Goal: Transaction & Acquisition: Purchase product/service

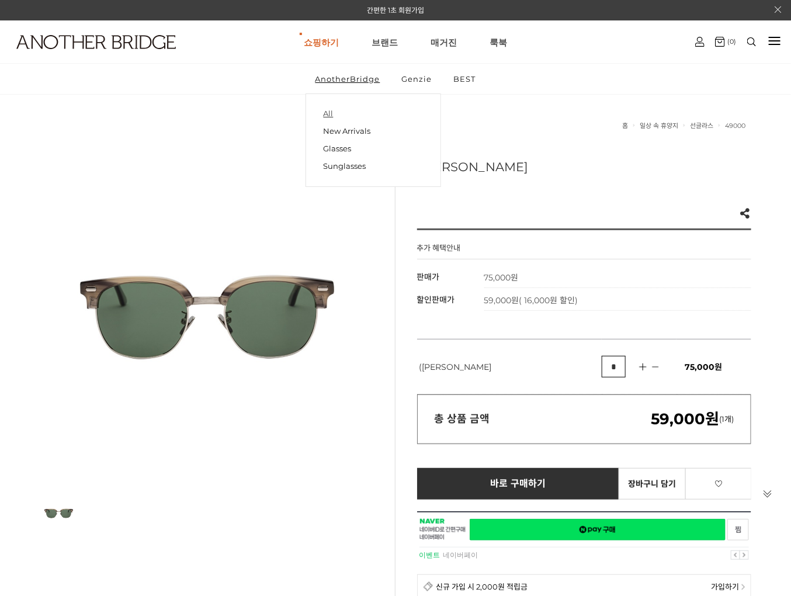
click at [330, 114] on link "All" at bounding box center [373, 114] width 99 height 16
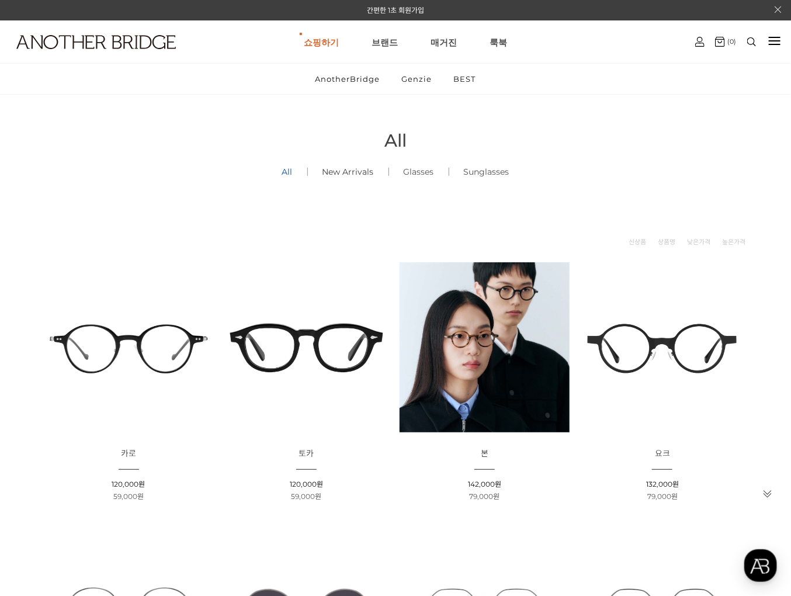
click at [338, 166] on link "New Arrivals ()" at bounding box center [348, 172] width 81 height 40
click at [419, 172] on link "Glasses ()" at bounding box center [419, 172] width 60 height 40
click at [418, 171] on link "Glasses ()" at bounding box center [419, 172] width 60 height 40
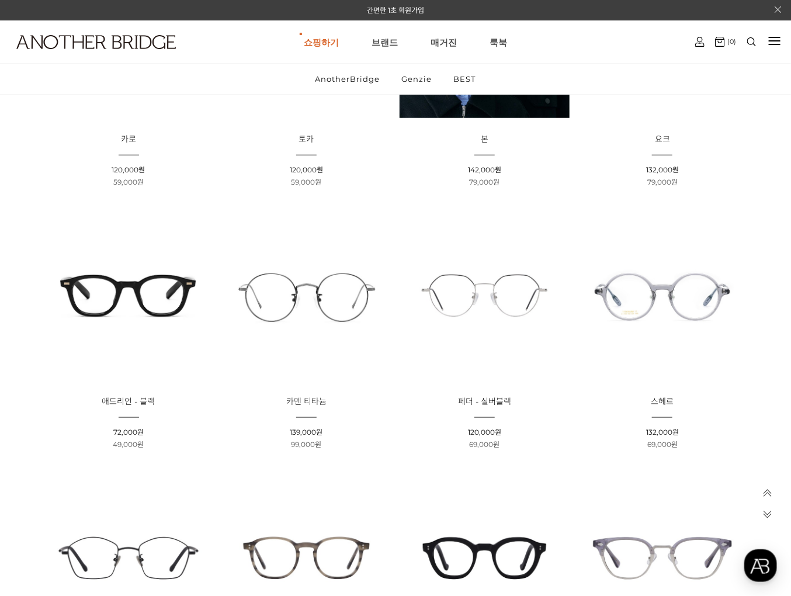
scroll to position [324, 0]
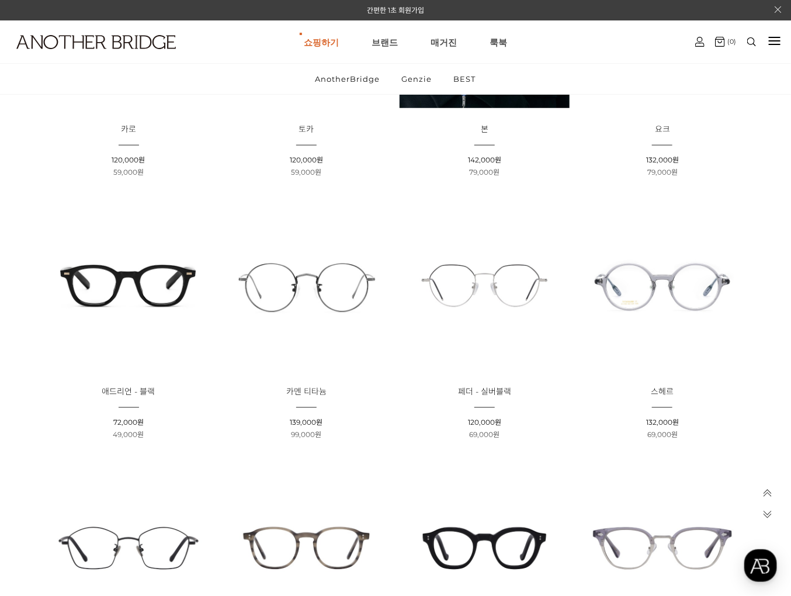
click at [141, 286] on img at bounding box center [129, 286] width 170 height 170
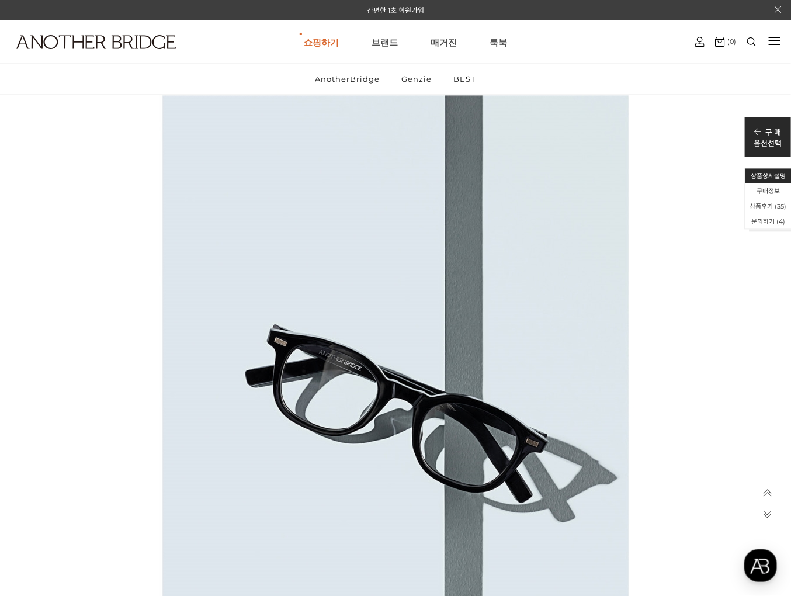
scroll to position [5517, 0]
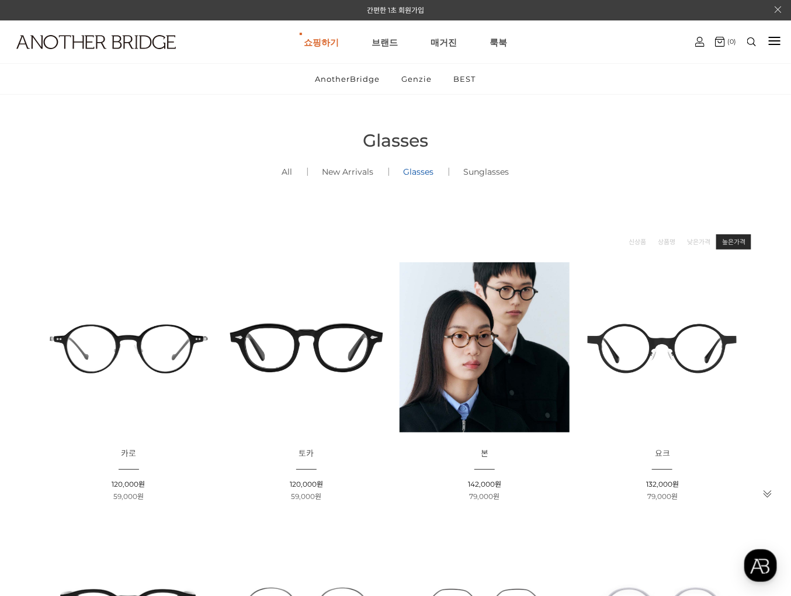
click at [727, 241] on link "높은가격" at bounding box center [733, 242] width 23 height 12
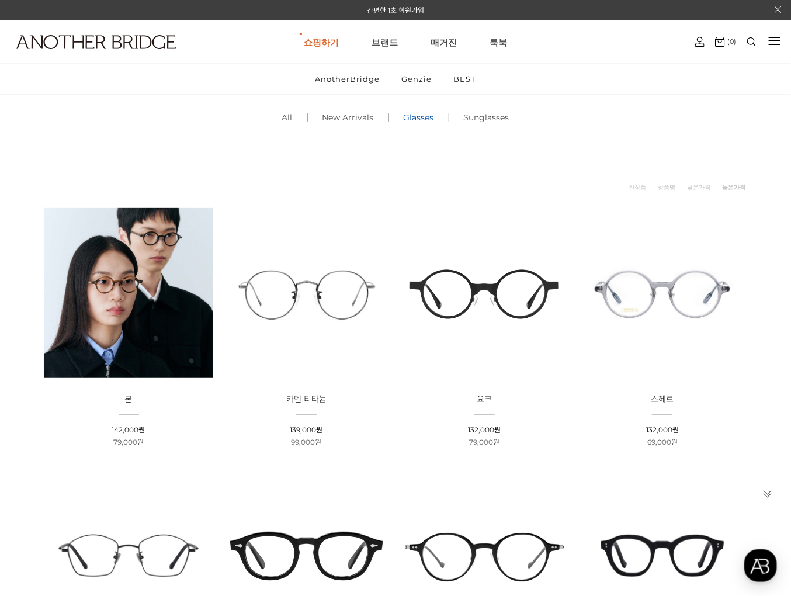
scroll to position [126, 0]
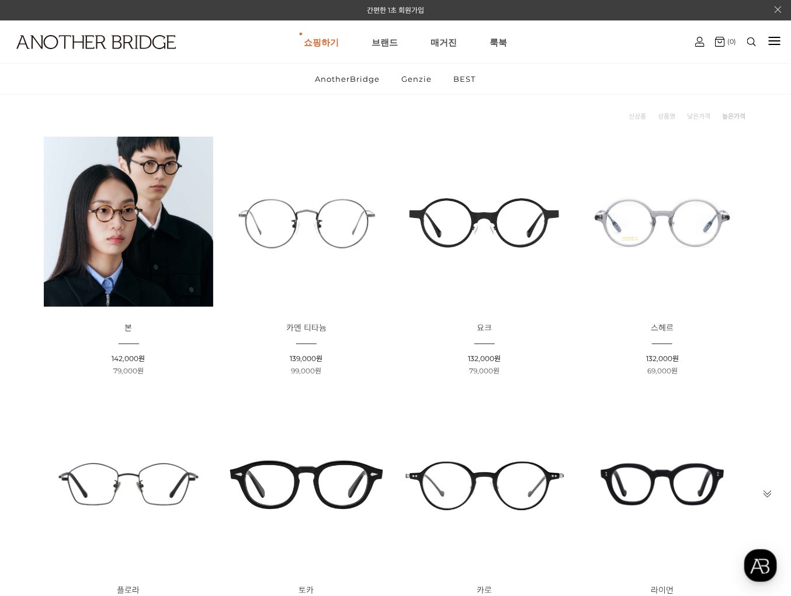
click at [638, 222] on img at bounding box center [663, 222] width 170 height 170
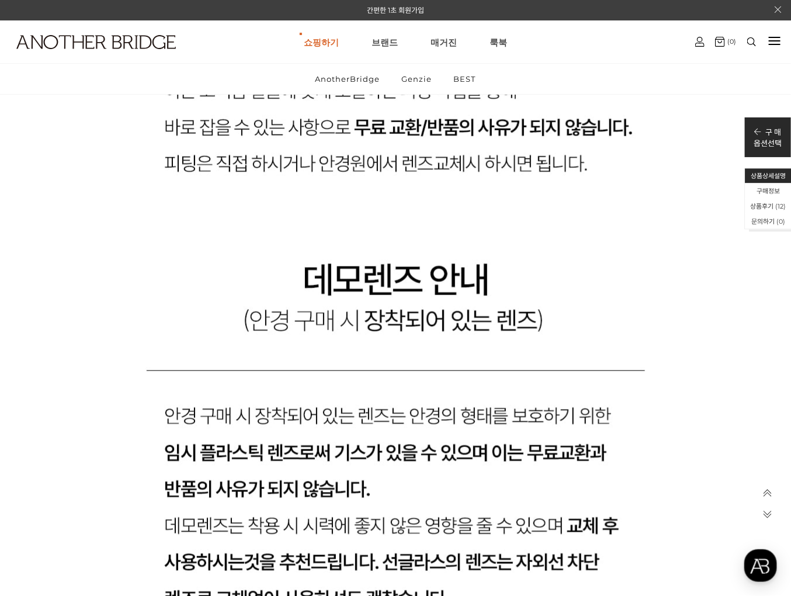
scroll to position [11249, 0]
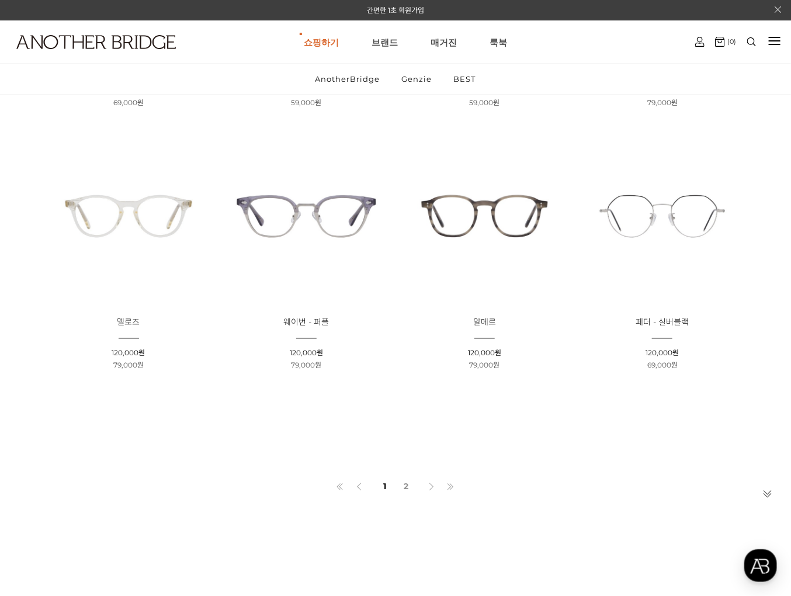
scroll to position [666, 0]
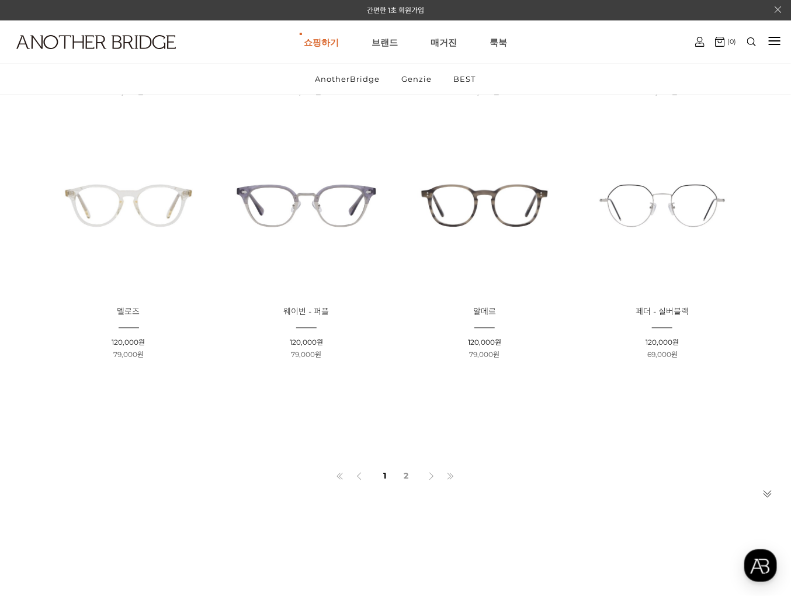
click at [482, 209] on img at bounding box center [485, 206] width 170 height 170
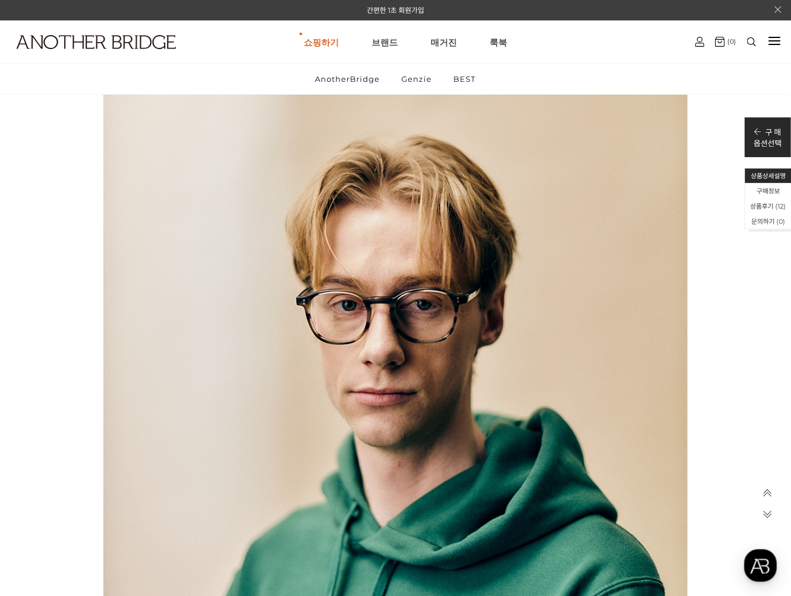
scroll to position [2921, 0]
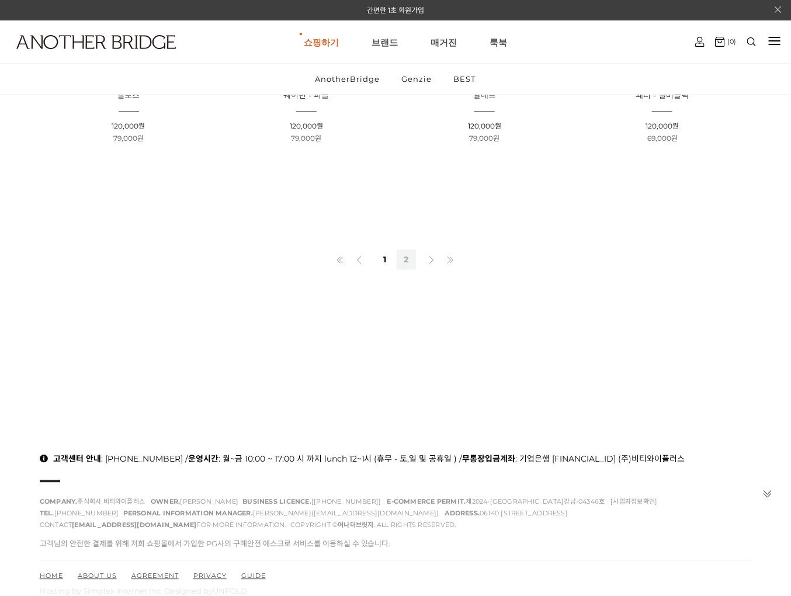
click at [405, 256] on link "2" at bounding box center [406, 260] width 19 height 20
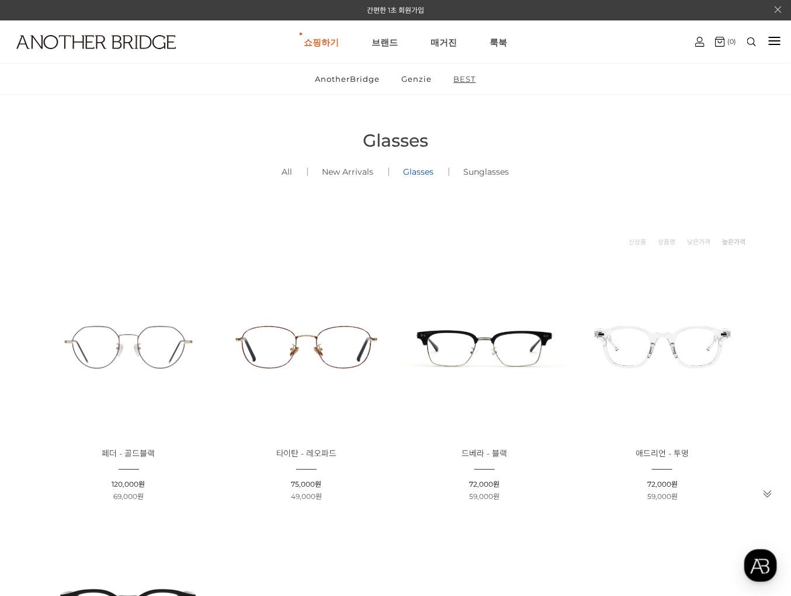
click at [467, 82] on link "BEST" at bounding box center [465, 79] width 42 height 30
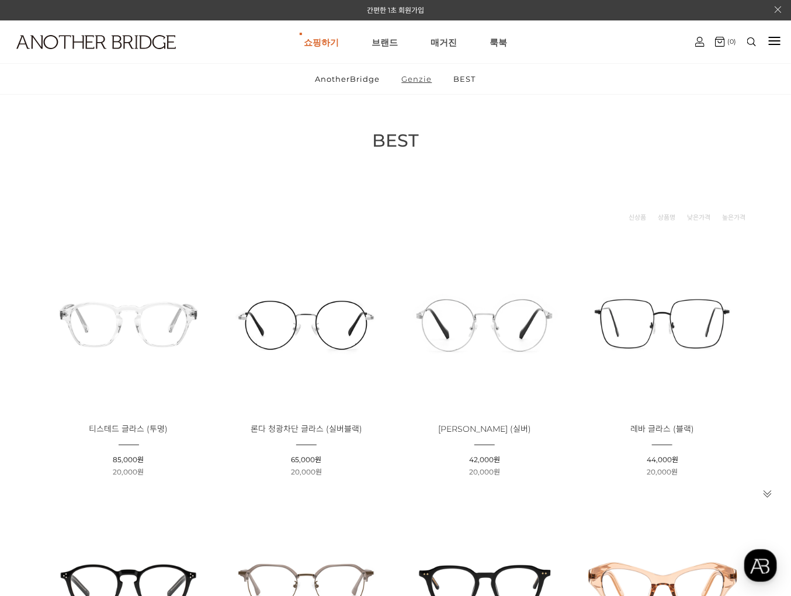
click at [425, 79] on link "Genzie" at bounding box center [417, 79] width 50 height 30
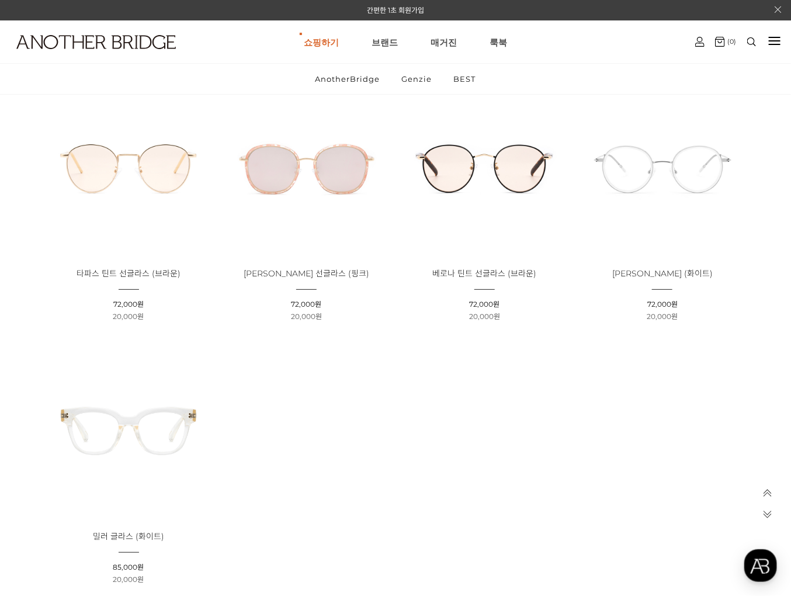
scroll to position [3354, 0]
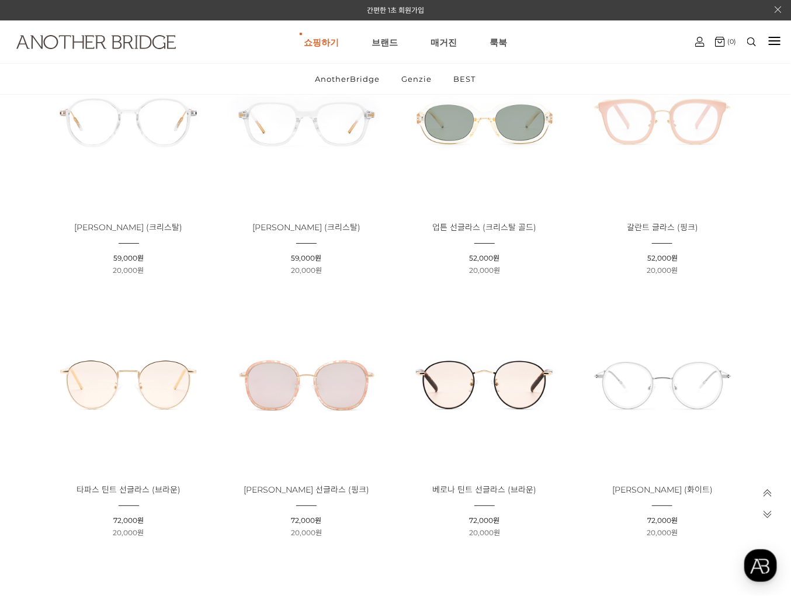
click at [127, 39] on img at bounding box center [95, 42] width 159 height 14
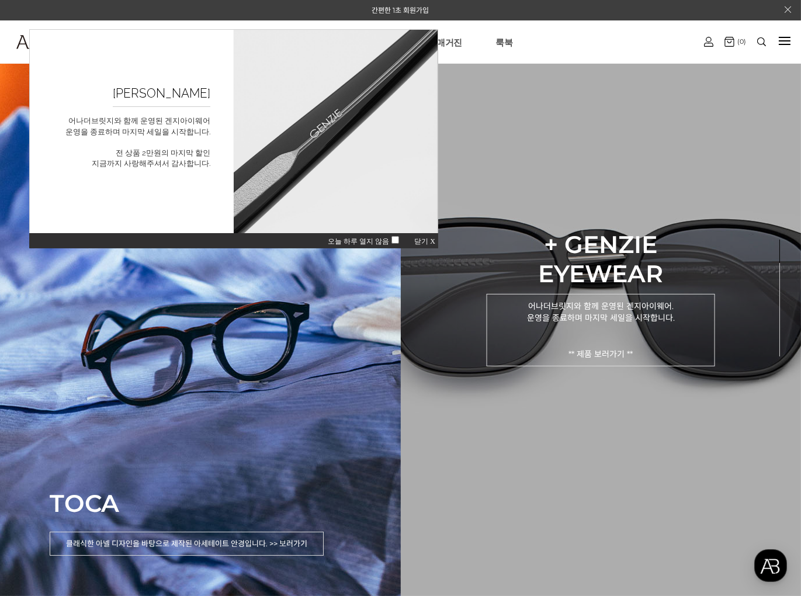
click at [571, 311] on p "어나더브릿지와 함께 운영된 겐지아이웨어. 운영을 종료하며 마지막 세일을 시작합니다. ** 제품 보러가기 **" at bounding box center [601, 330] width 228 height 72
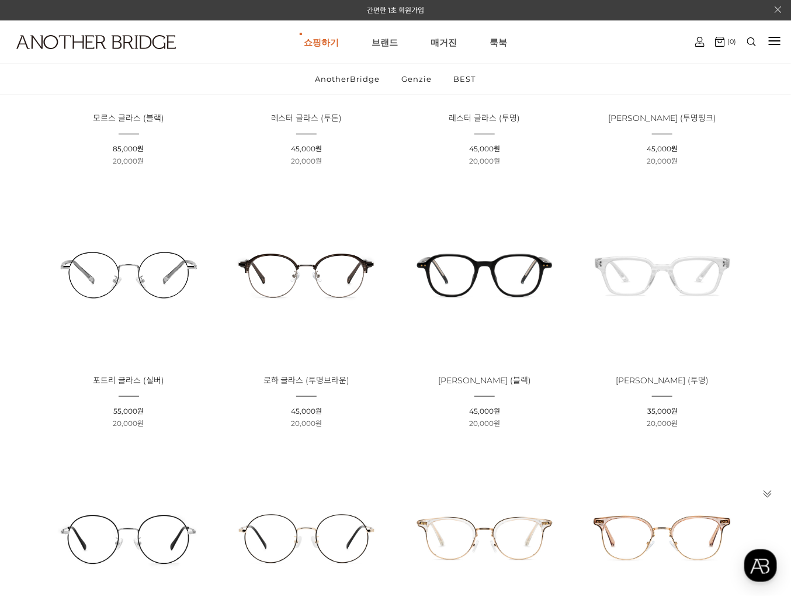
scroll to position [324, 0]
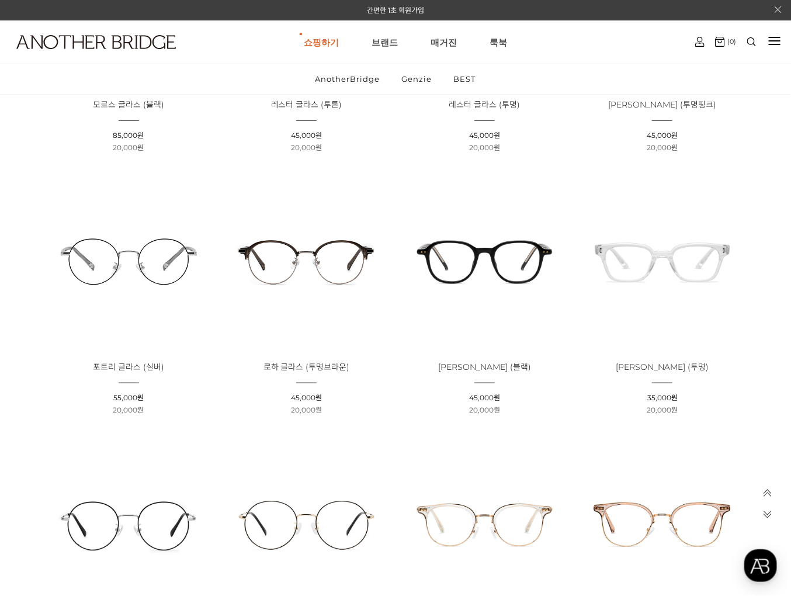
click at [503, 259] on img at bounding box center [485, 261] width 170 height 170
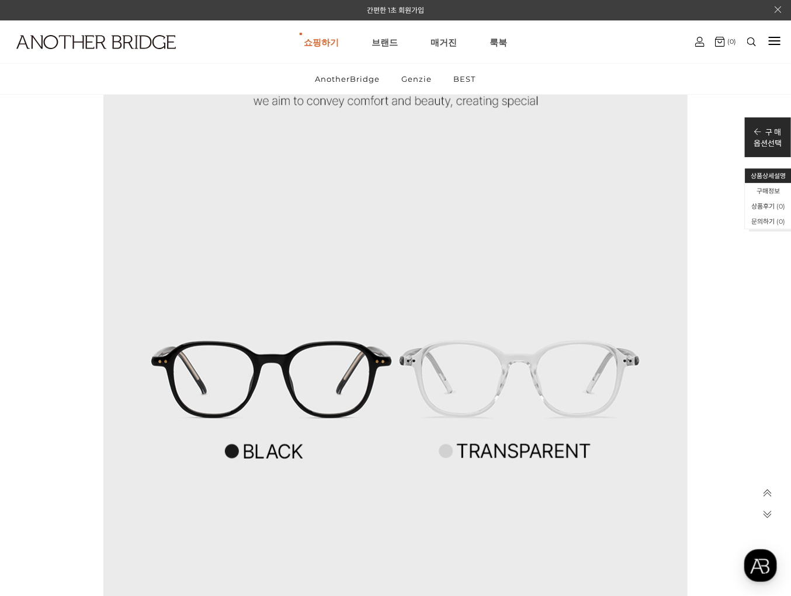
scroll to position [3934, 0]
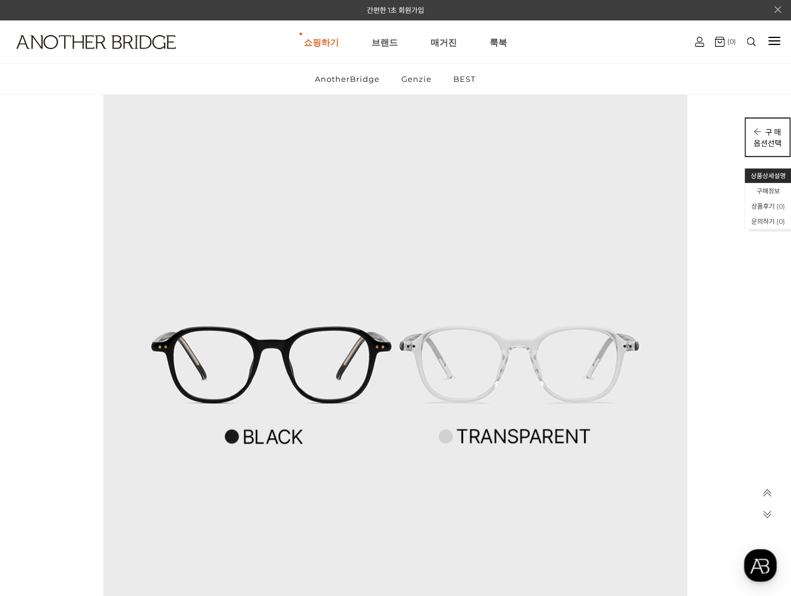
click at [763, 141] on p "옵션선택" at bounding box center [768, 142] width 28 height 11
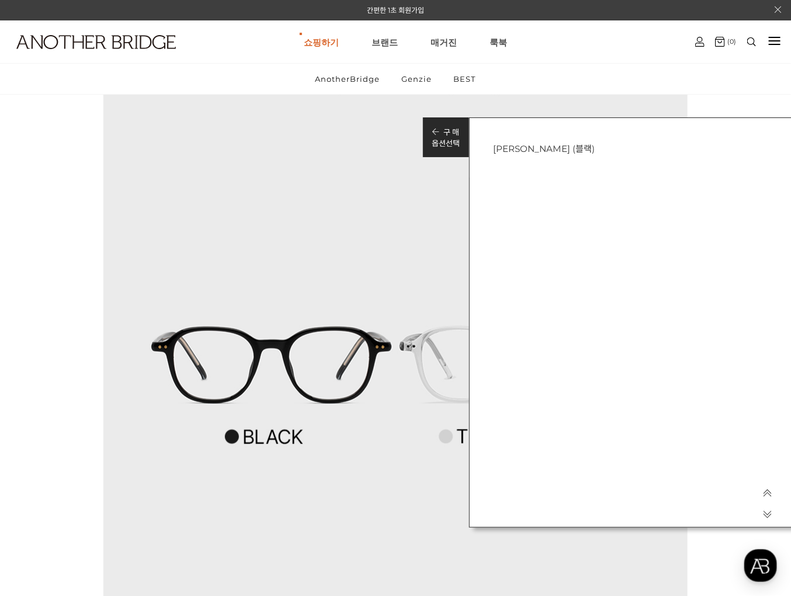
click at [515, 150] on h3 "[PERSON_NAME] (블랙)" at bounding box center [634, 147] width 283 height 13
click at [456, 142] on p "옵션선택" at bounding box center [446, 142] width 28 height 11
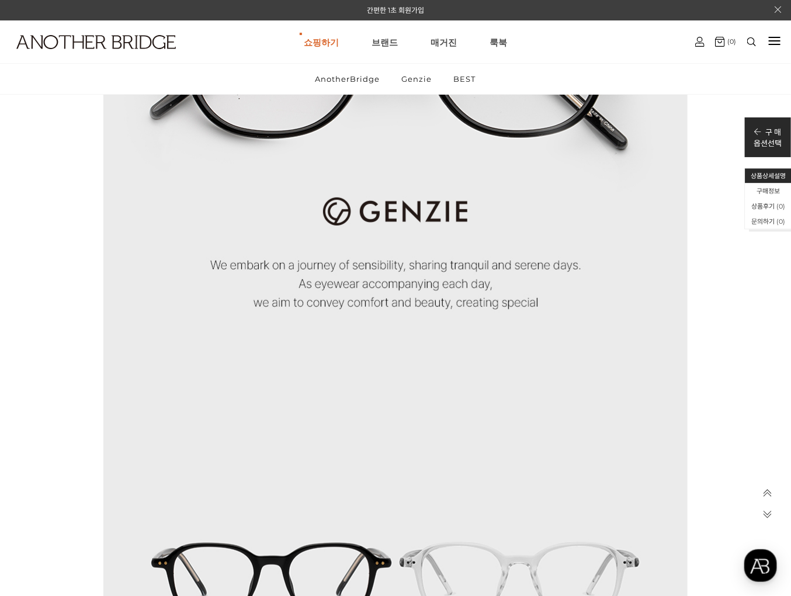
scroll to position [4043, 0]
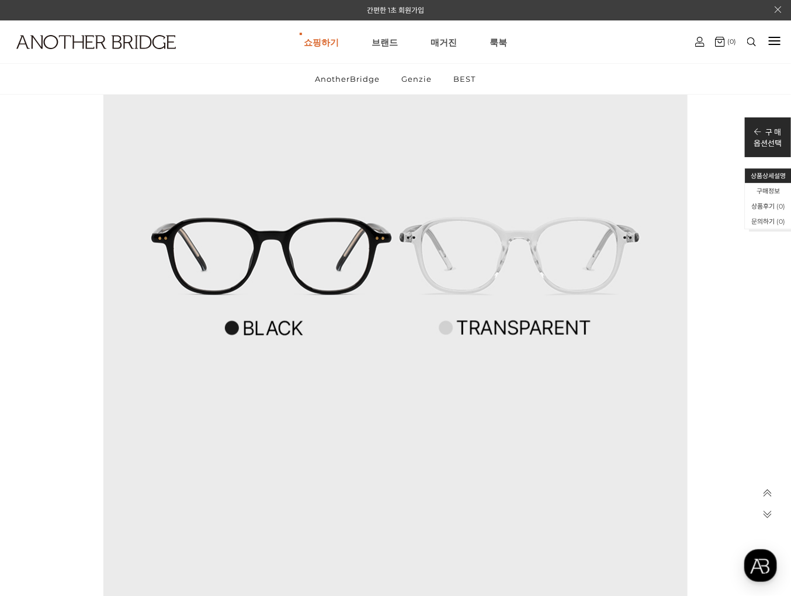
drag, startPoint x: 522, startPoint y: 246, endPoint x: 491, endPoint y: 293, distance: 56.2
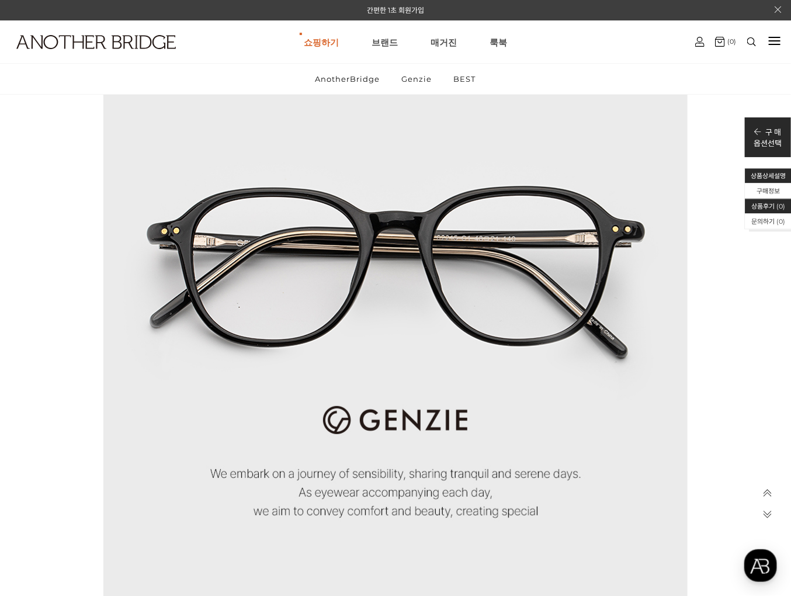
scroll to position [3501, 0]
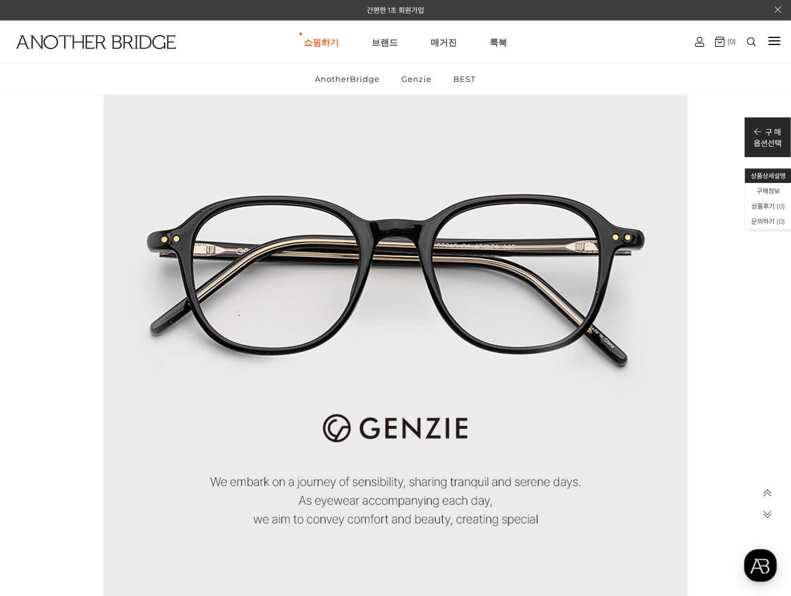
click at [769, 491] on icon at bounding box center [767, 493] width 10 height 10
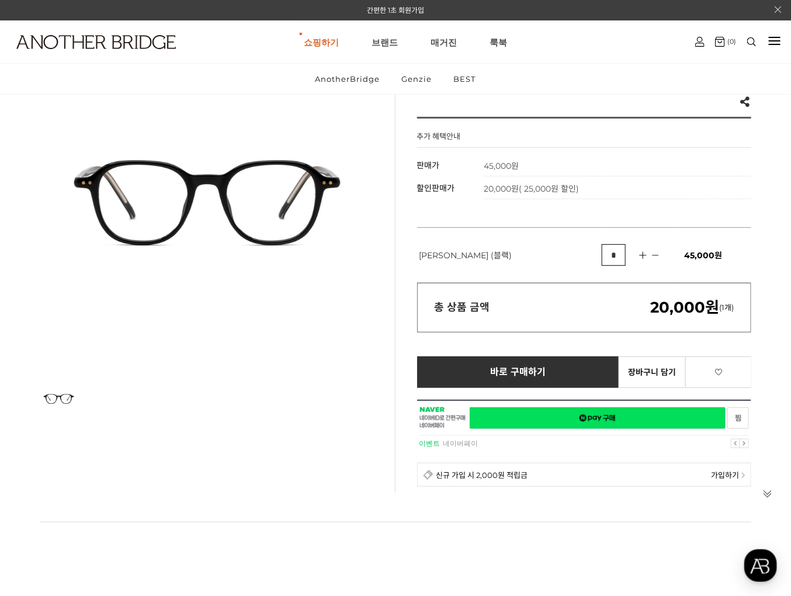
scroll to position [108, 0]
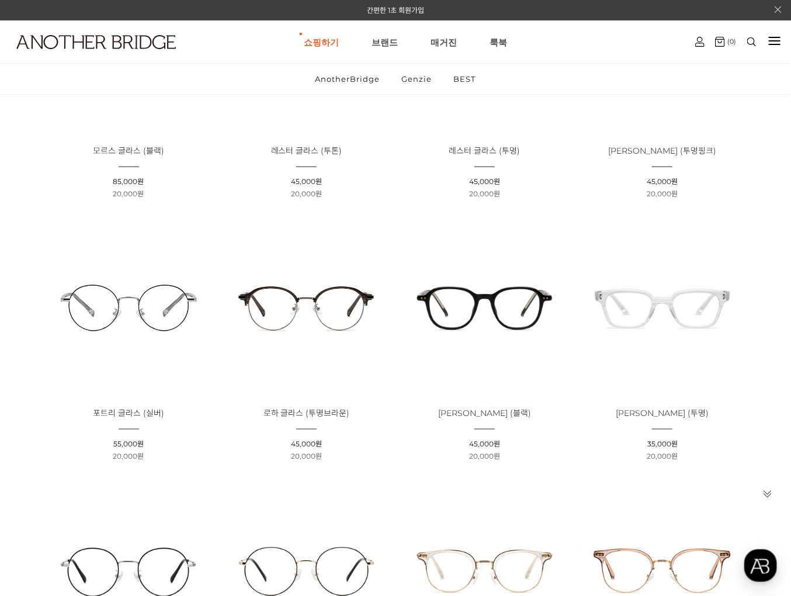
click at [644, 297] on img at bounding box center [663, 308] width 170 height 170
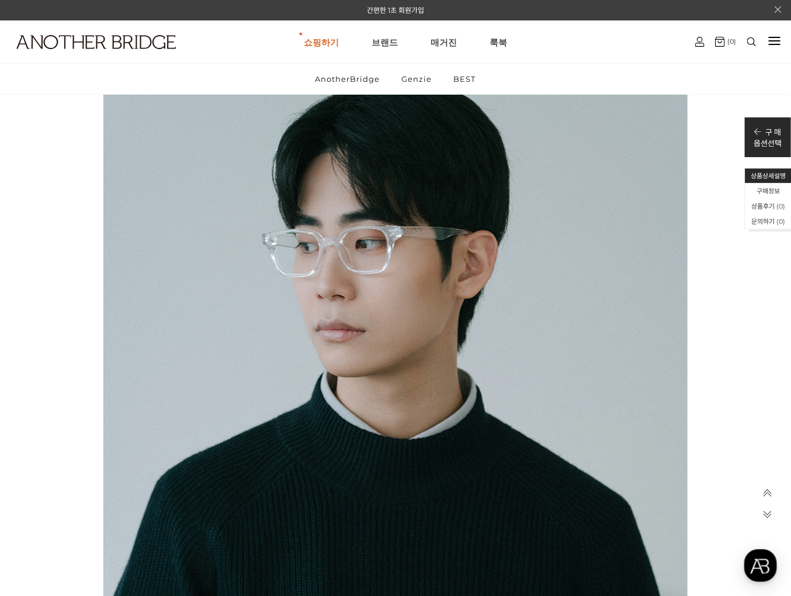
scroll to position [1838, 0]
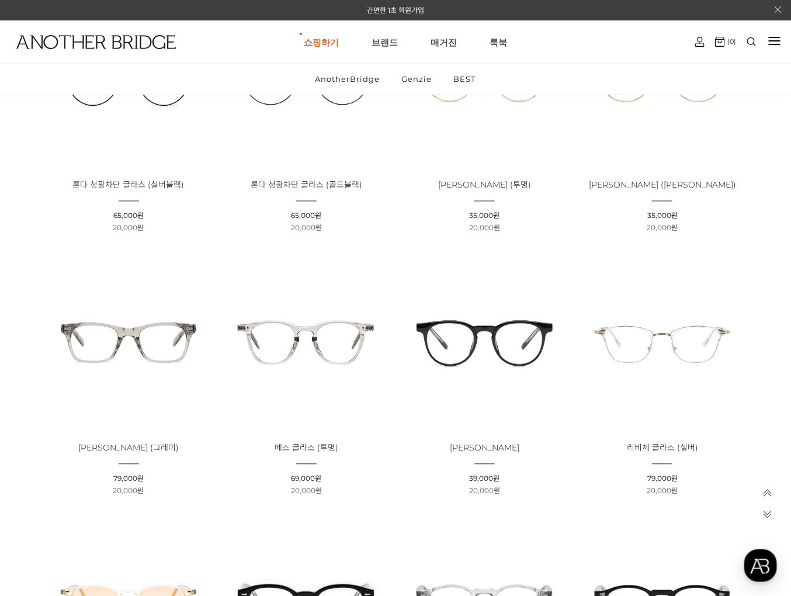
scroll to position [773, 0]
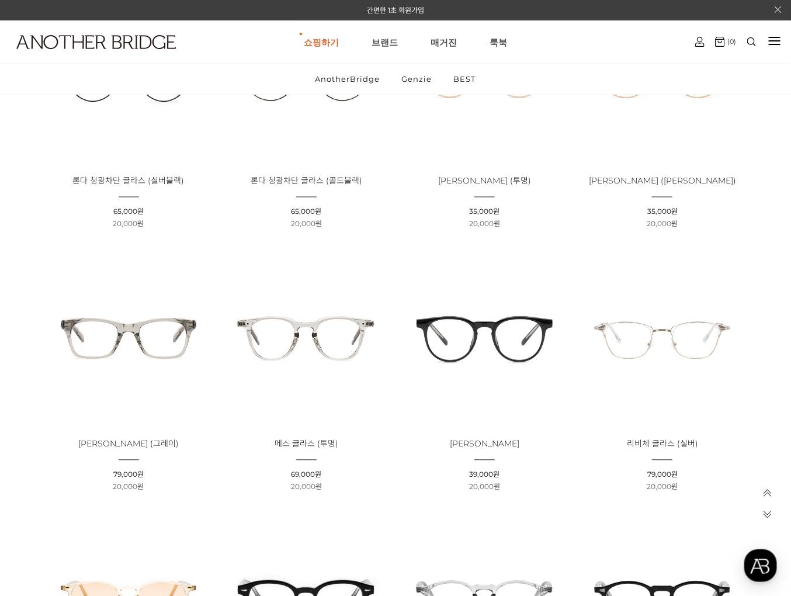
click at [170, 330] on img at bounding box center [129, 338] width 170 height 170
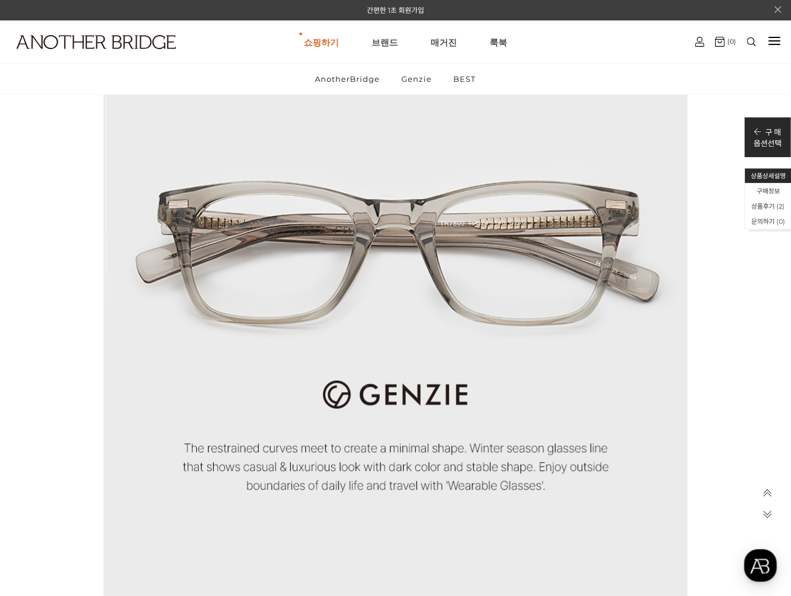
scroll to position [973, 0]
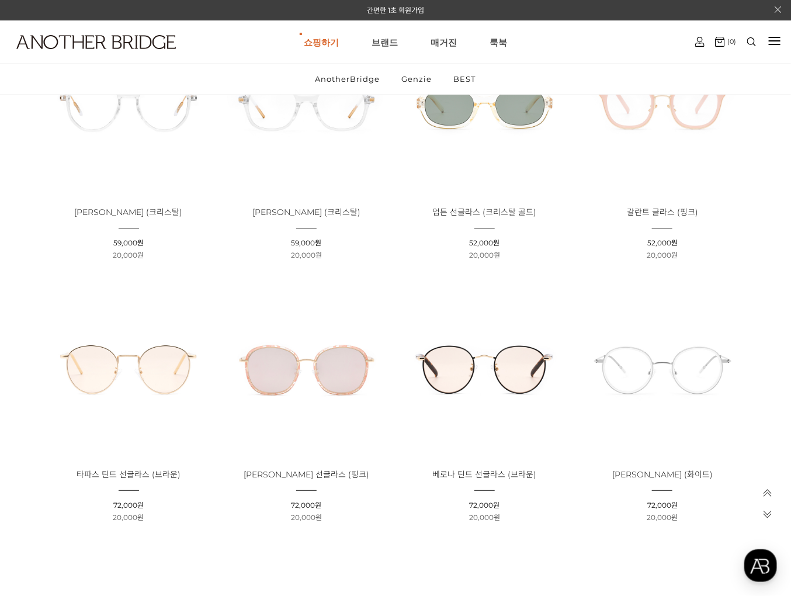
scroll to position [3477, 0]
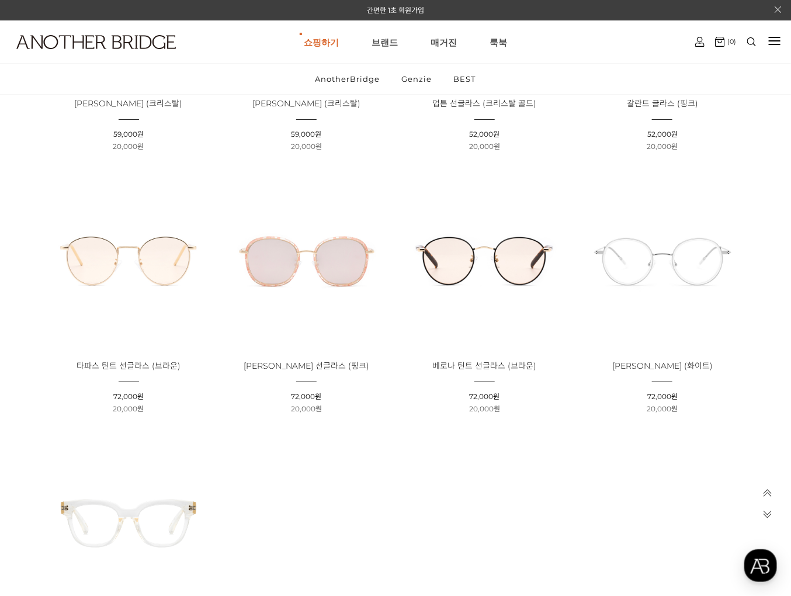
click at [685, 269] on img at bounding box center [663, 260] width 170 height 170
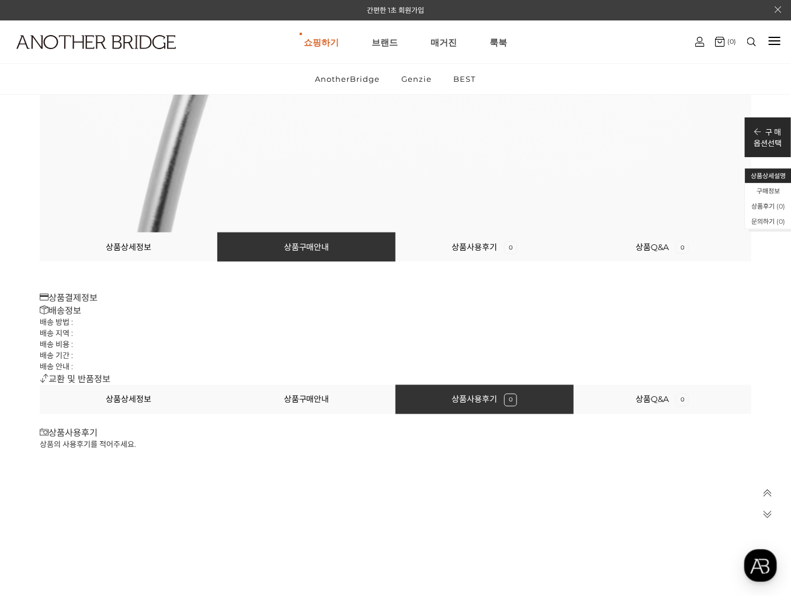
scroll to position [9627, 0]
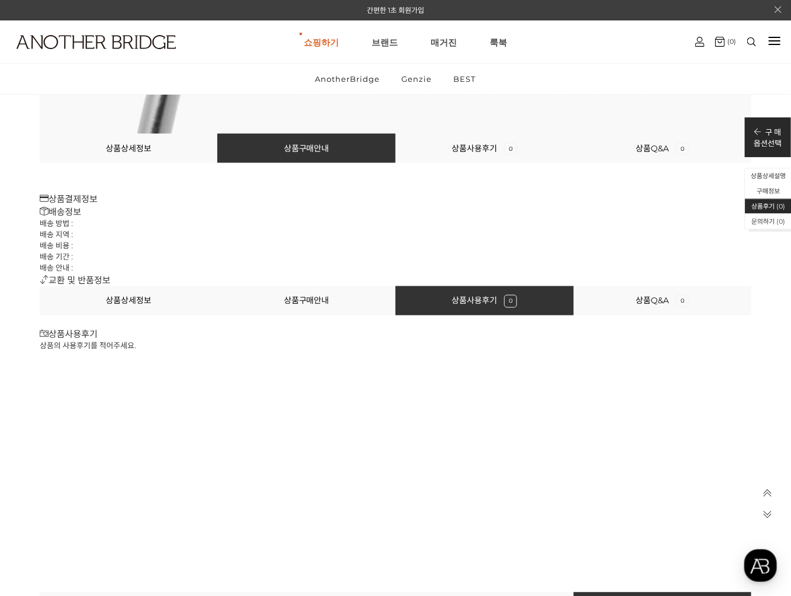
click at [768, 487] on div at bounding box center [767, 518] width 32 height 120
click at [766, 492] on icon at bounding box center [767, 493] width 10 height 10
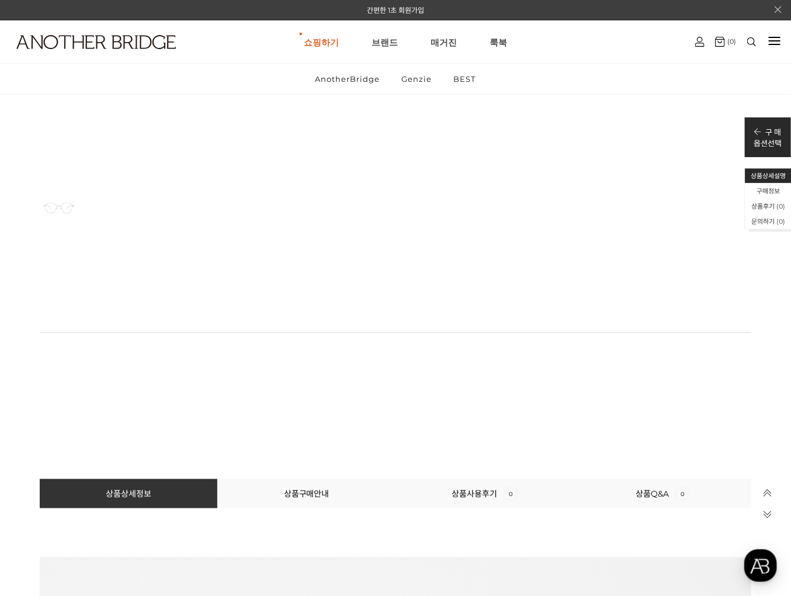
scroll to position [0, 0]
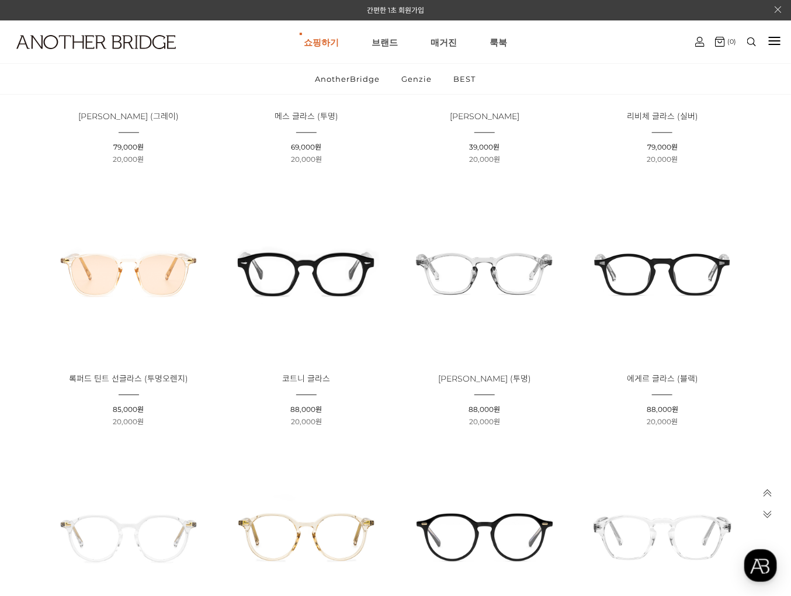
scroll to position [1095, 0]
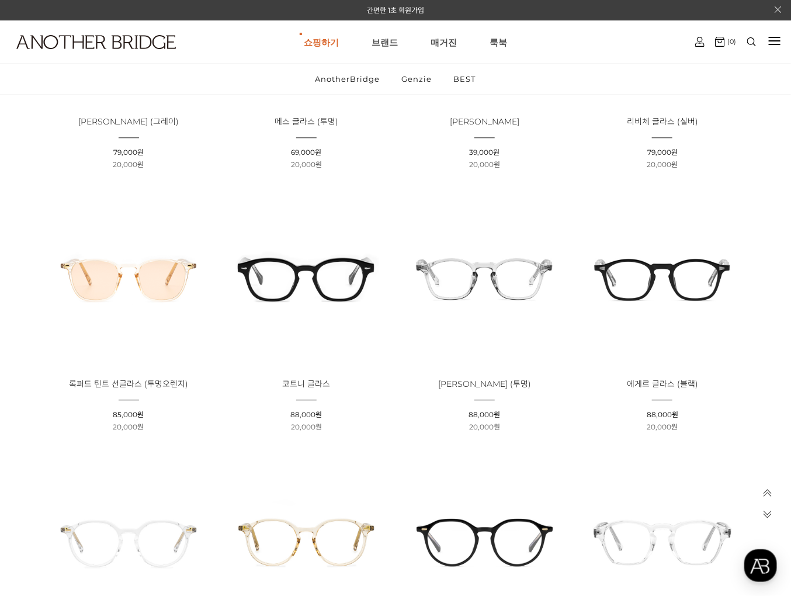
click at [693, 269] on img at bounding box center [663, 278] width 170 height 170
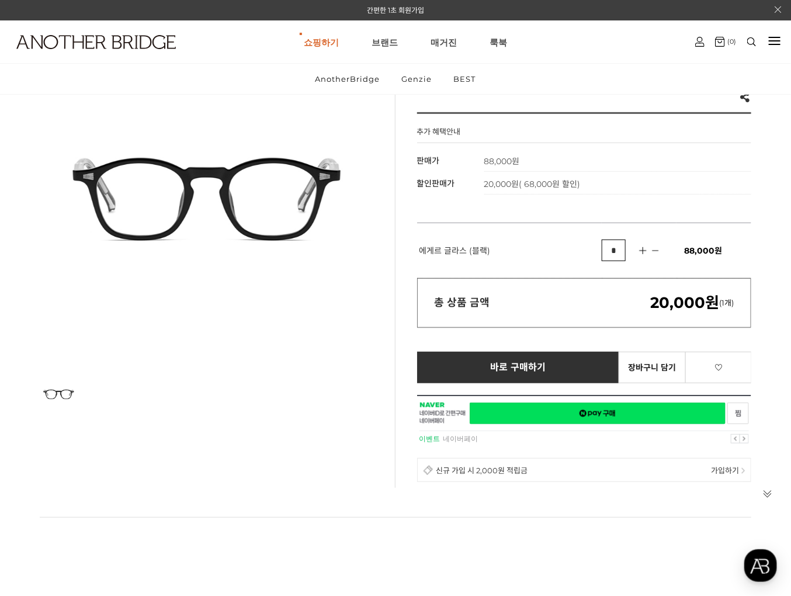
scroll to position [130, 0]
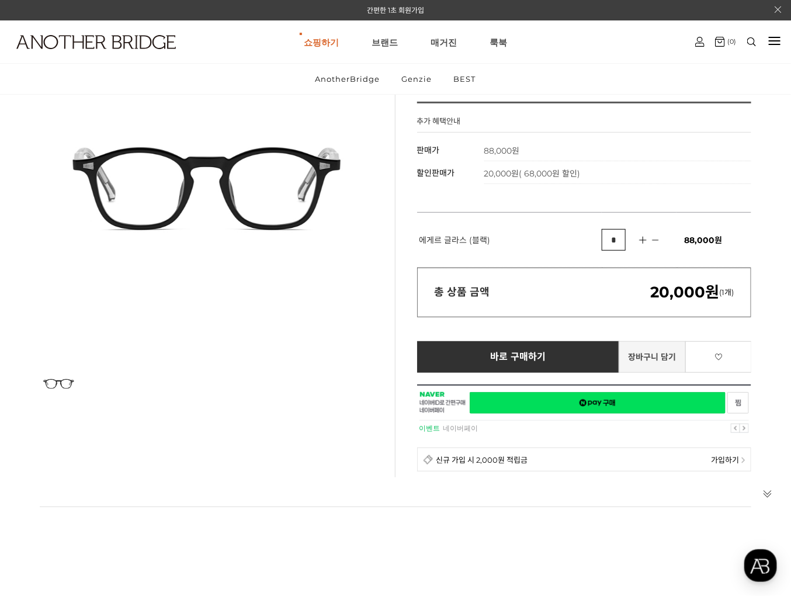
click at [651, 359] on link "장바구니 담기" at bounding box center [652, 357] width 67 height 32
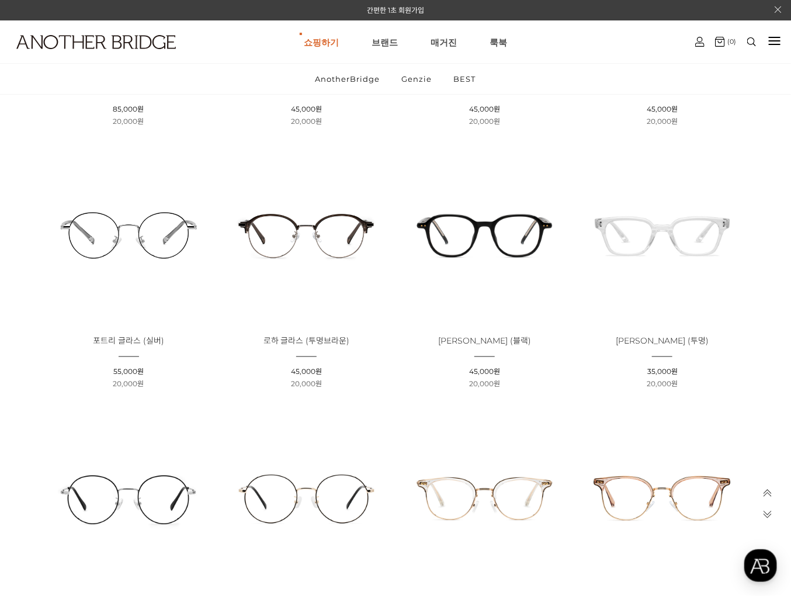
scroll to position [338, 0]
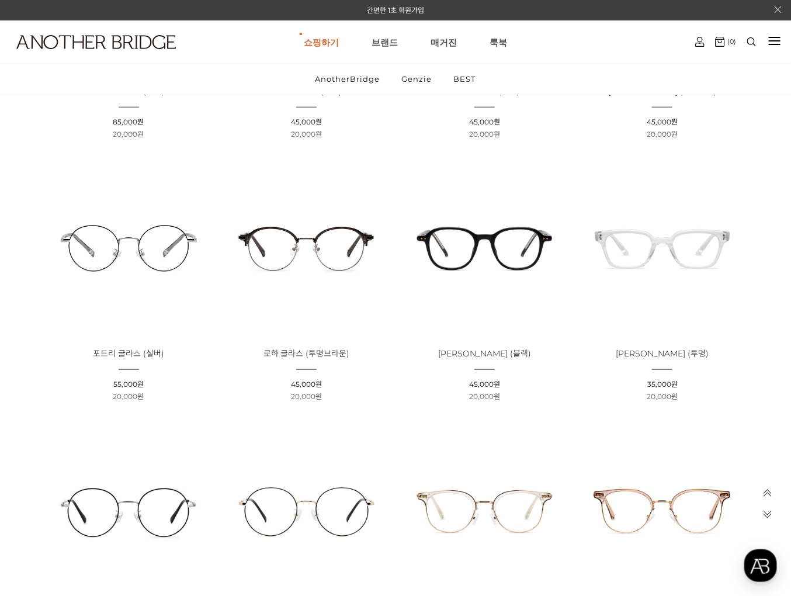
click at [502, 250] on img at bounding box center [485, 248] width 170 height 170
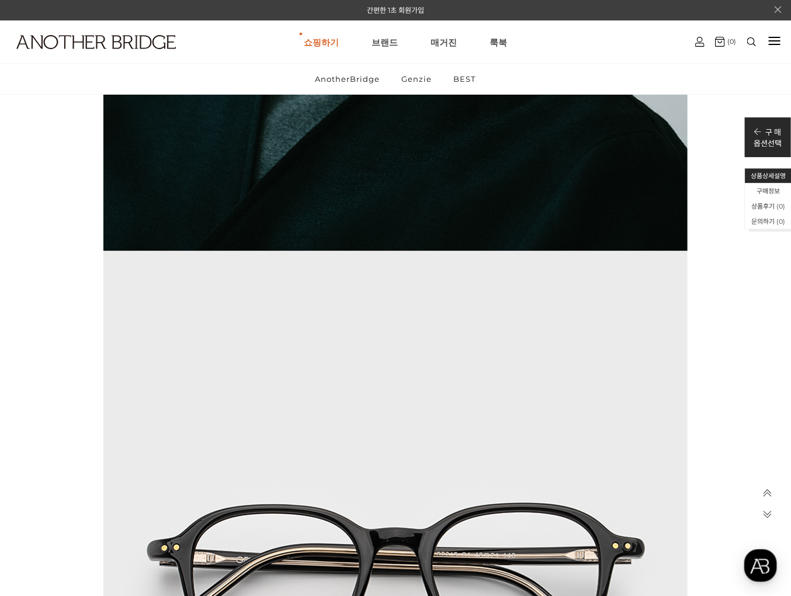
scroll to position [3461, 0]
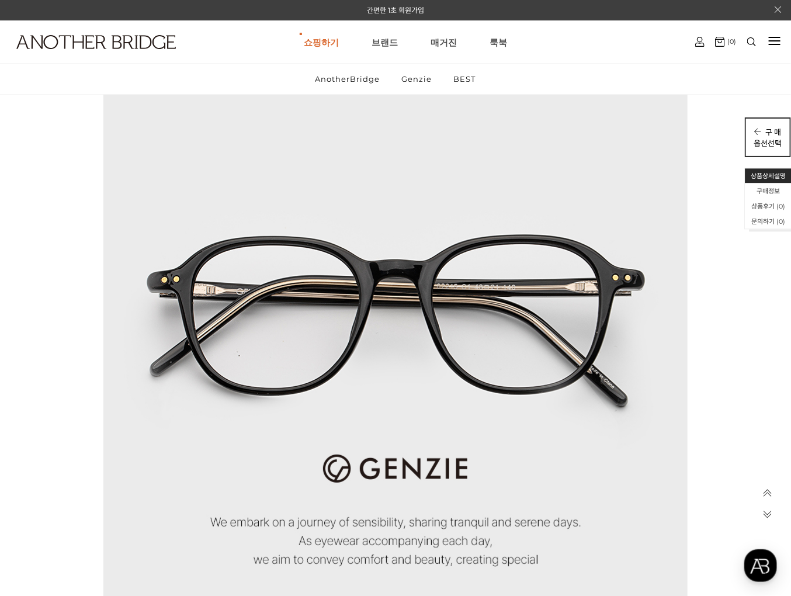
click at [769, 145] on p "옵션선택" at bounding box center [768, 142] width 28 height 11
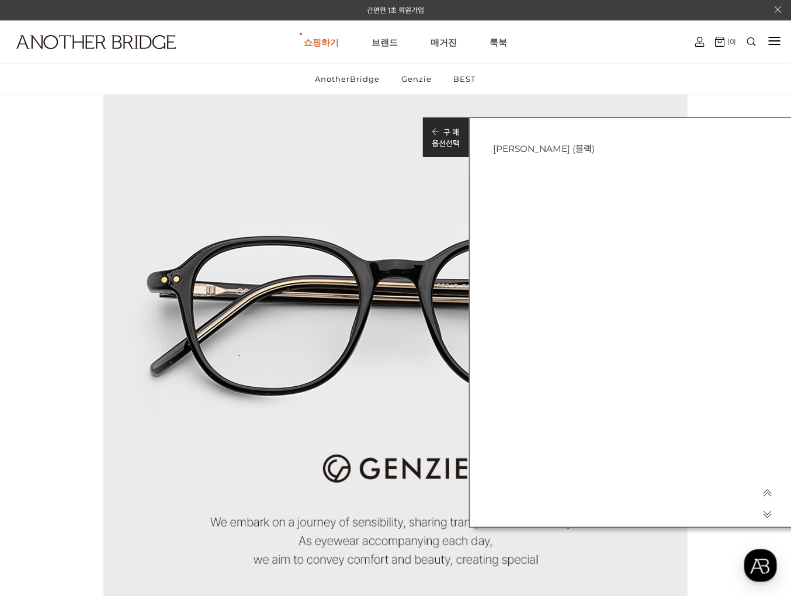
click at [551, 149] on h3 "슈베린 글라스 (블랙)" at bounding box center [634, 147] width 283 height 13
click at [761, 490] on span at bounding box center [767, 498] width 32 height 20
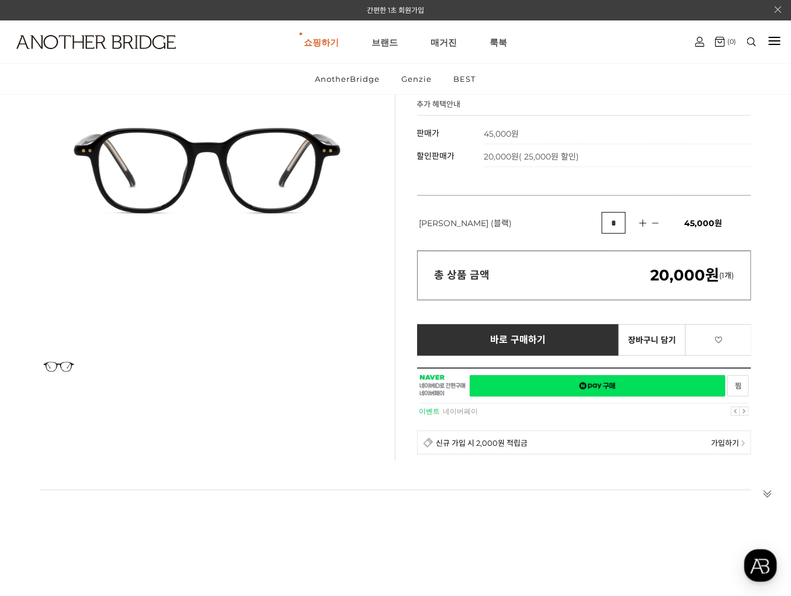
scroll to position [0, 0]
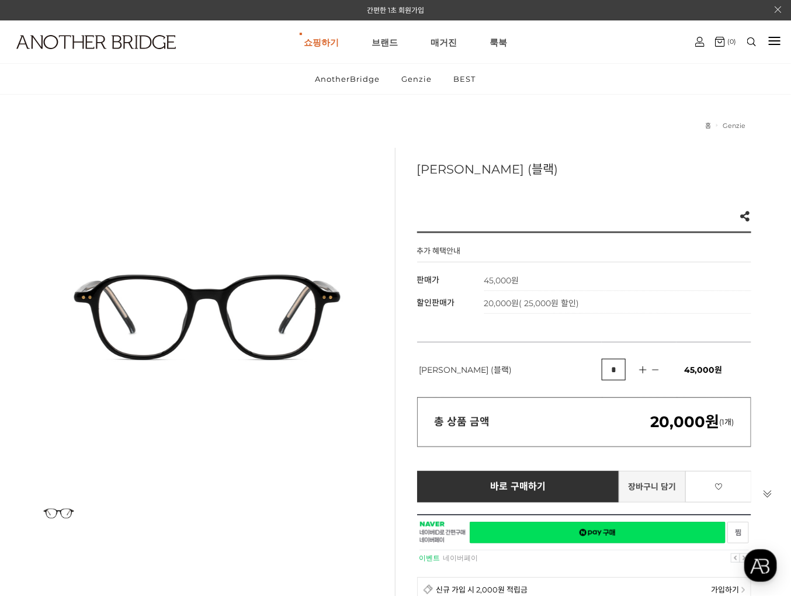
click at [662, 488] on link "장바구니 담기" at bounding box center [652, 487] width 67 height 32
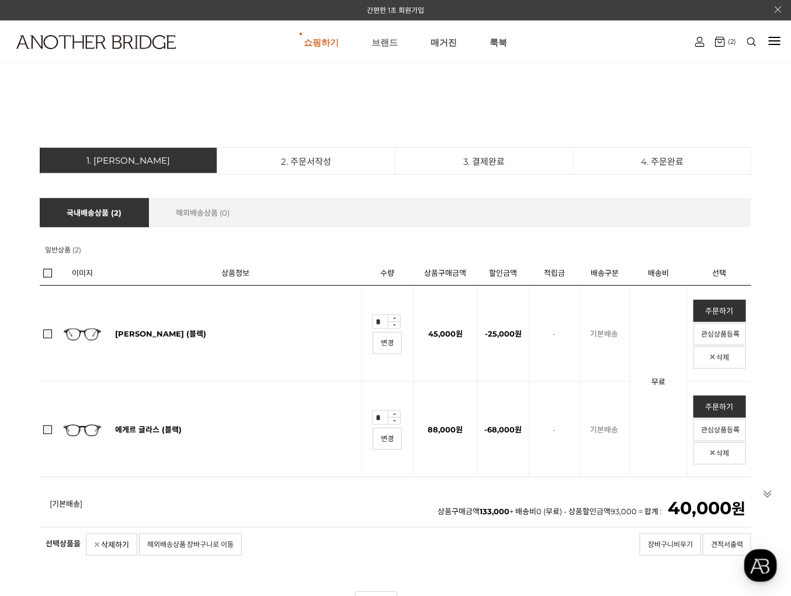
click at [384, 43] on link "브랜드" at bounding box center [385, 42] width 26 height 42
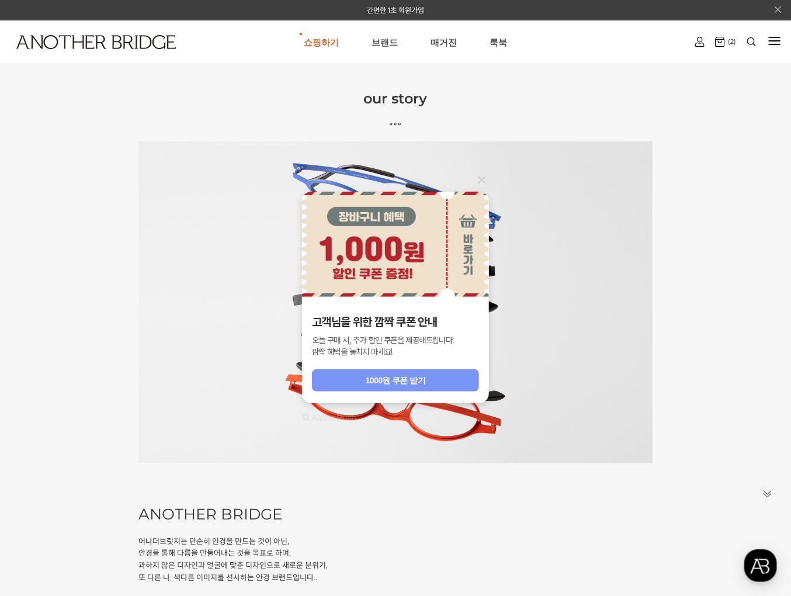
click at [377, 377] on div "1000원 쿠폰 받기" at bounding box center [396, 380] width 60 height 12
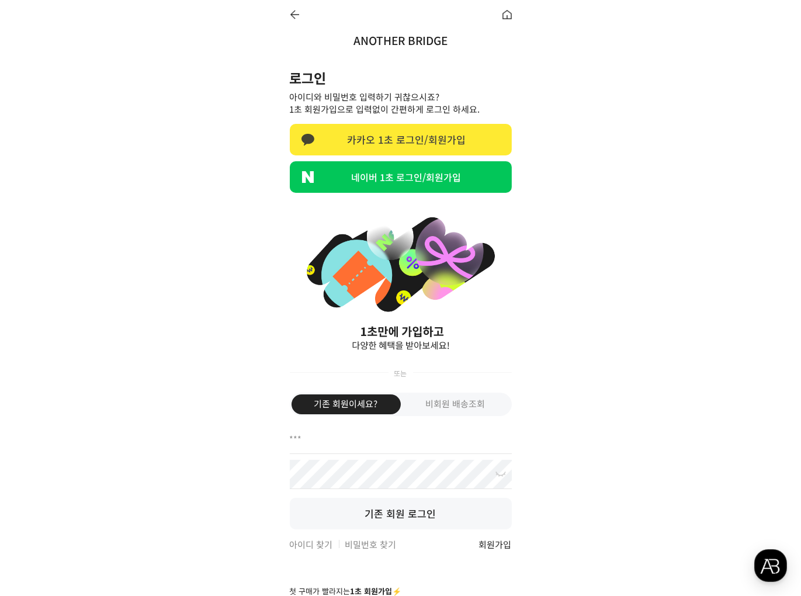
click at [379, 134] on link "카카오 1초 로그인/회원가입" at bounding box center [401, 140] width 222 height 32
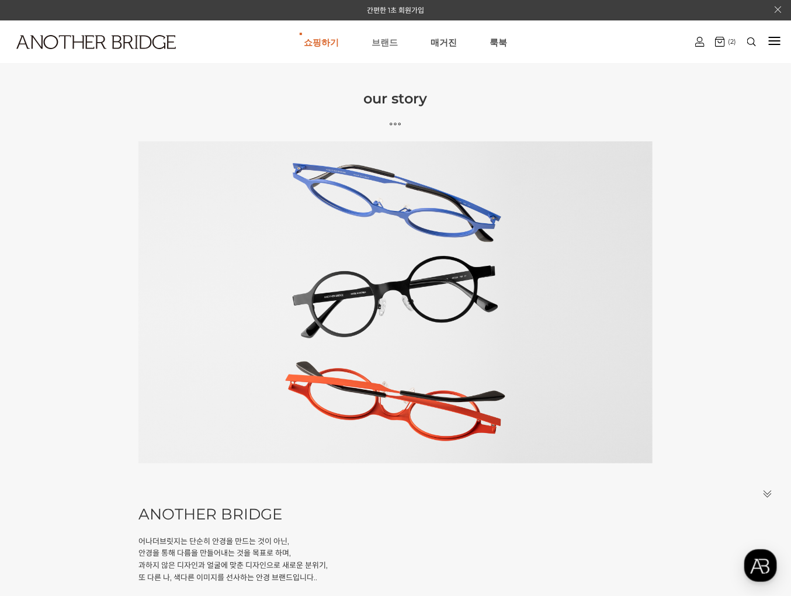
click at [387, 46] on link "브랜드" at bounding box center [385, 42] width 26 height 42
click at [343, 43] on ul "쇼핑하기 AnotherBridge Genzie BEST 브랜드 매거진 룩북" at bounding box center [405, 42] width 562 height 42
click at [334, 33] on link "쇼핑하기" at bounding box center [321, 42] width 35 height 42
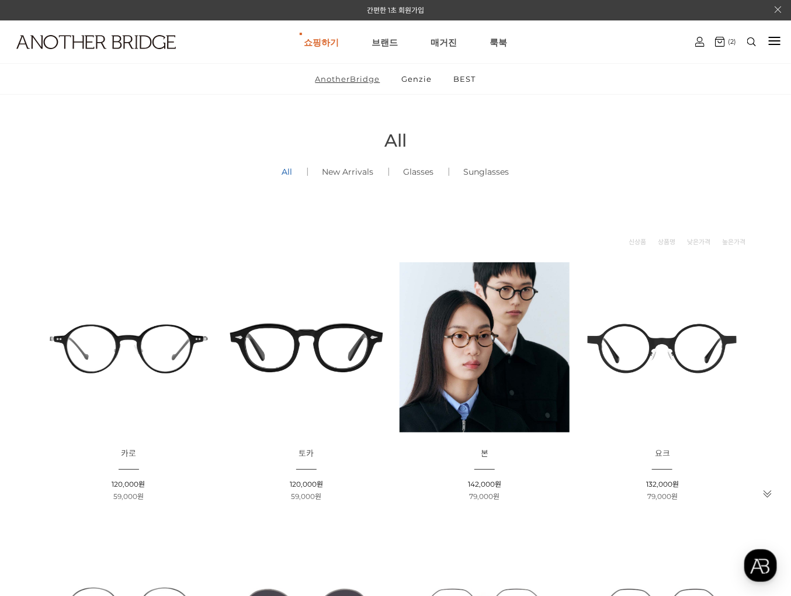
click at [328, 79] on link "AnotherBridge" at bounding box center [348, 79] width 85 height 30
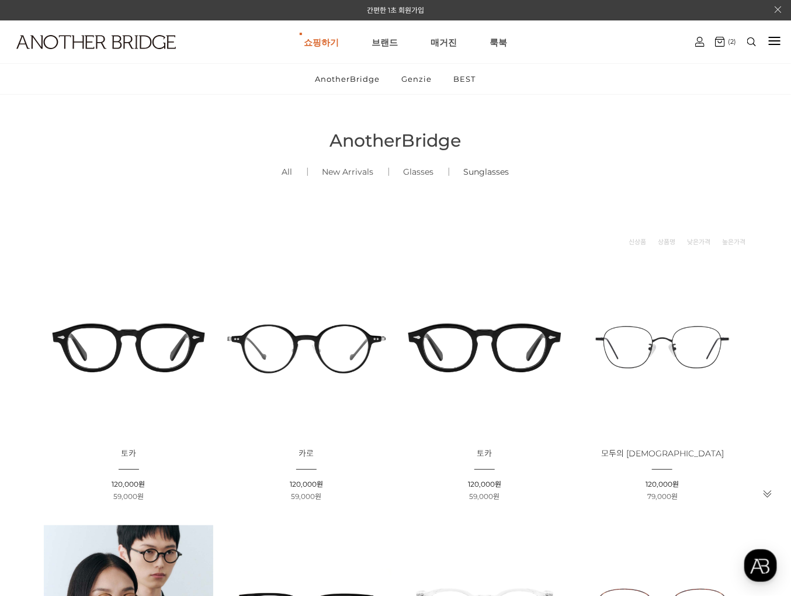
click at [501, 174] on link "Sunglasses ()" at bounding box center [486, 172] width 75 height 40
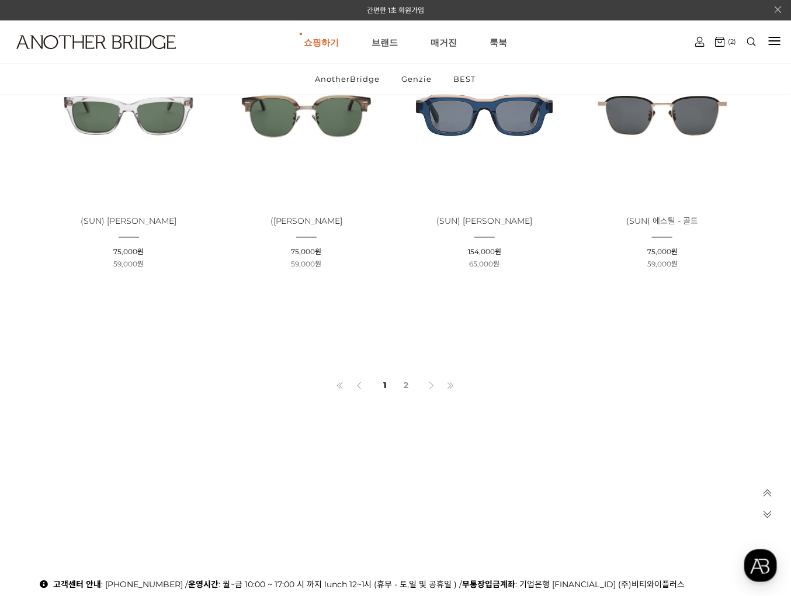
scroll to position [649, 0]
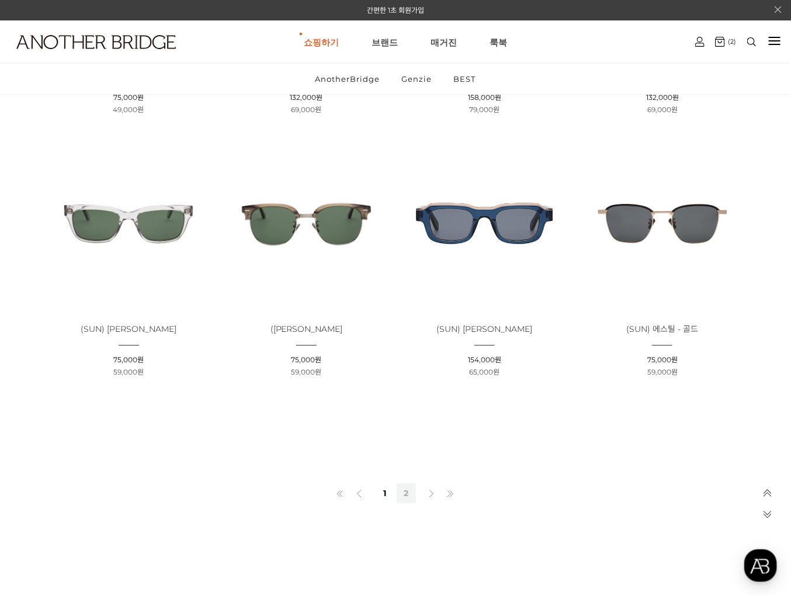
click at [408, 497] on link "2" at bounding box center [406, 494] width 19 height 20
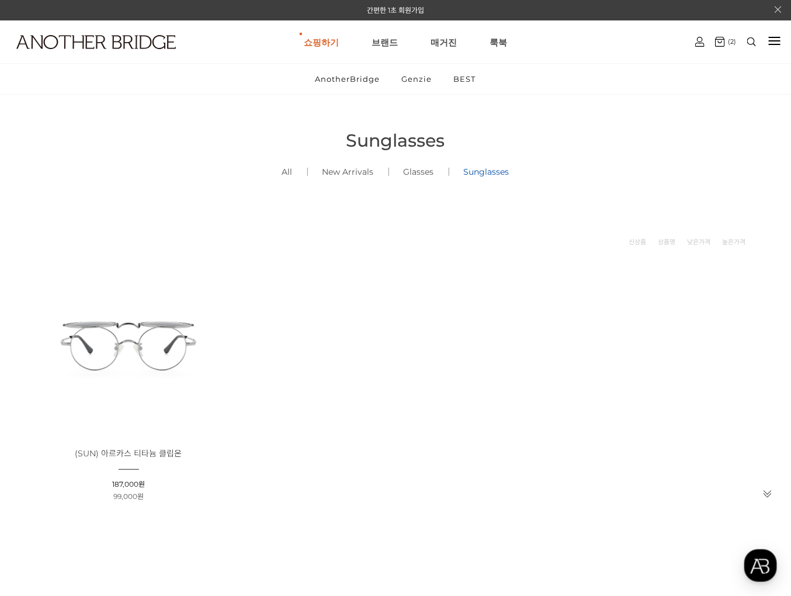
click at [144, 350] on img at bounding box center [129, 347] width 170 height 170
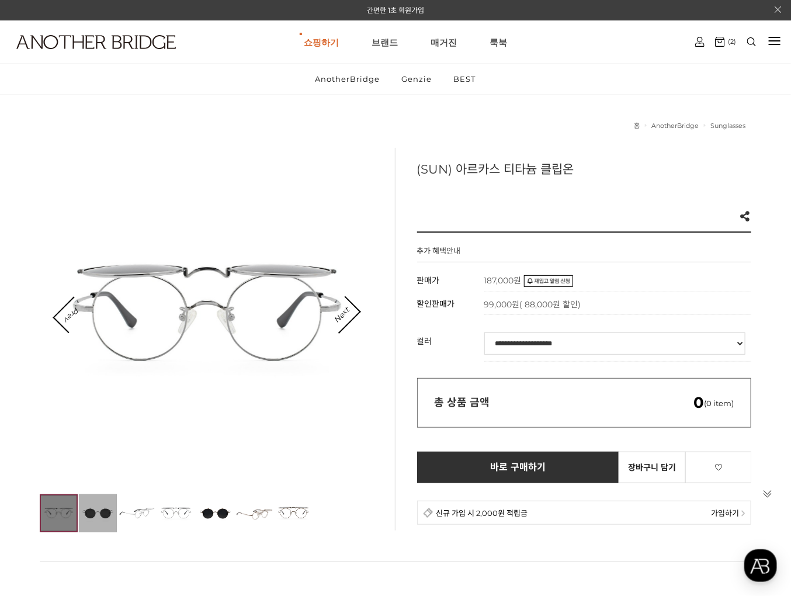
click at [102, 518] on img at bounding box center [98, 513] width 38 height 38
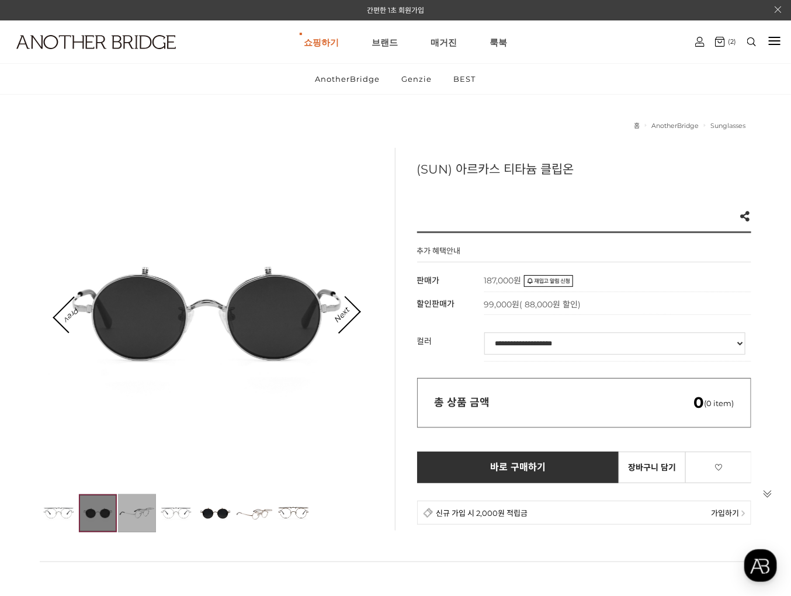
click at [136, 515] on img at bounding box center [137, 513] width 38 height 38
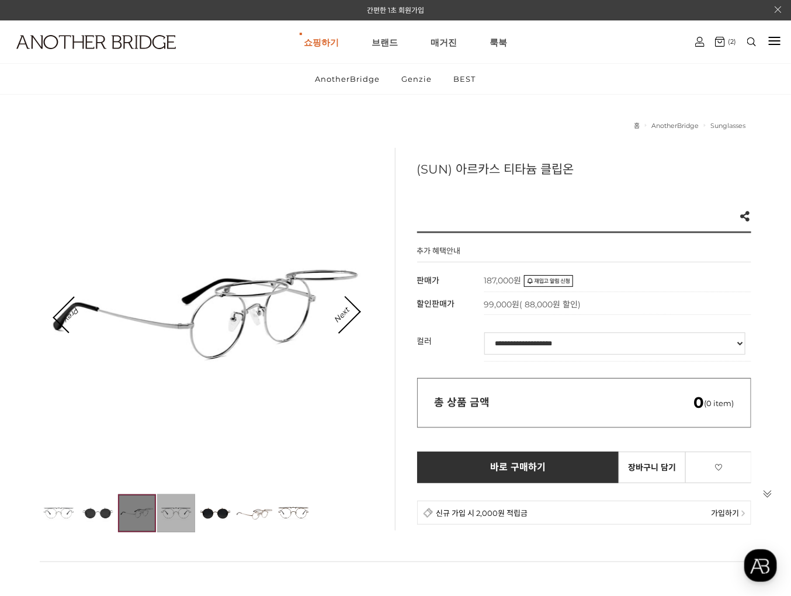
click at [172, 517] on img at bounding box center [176, 513] width 38 height 38
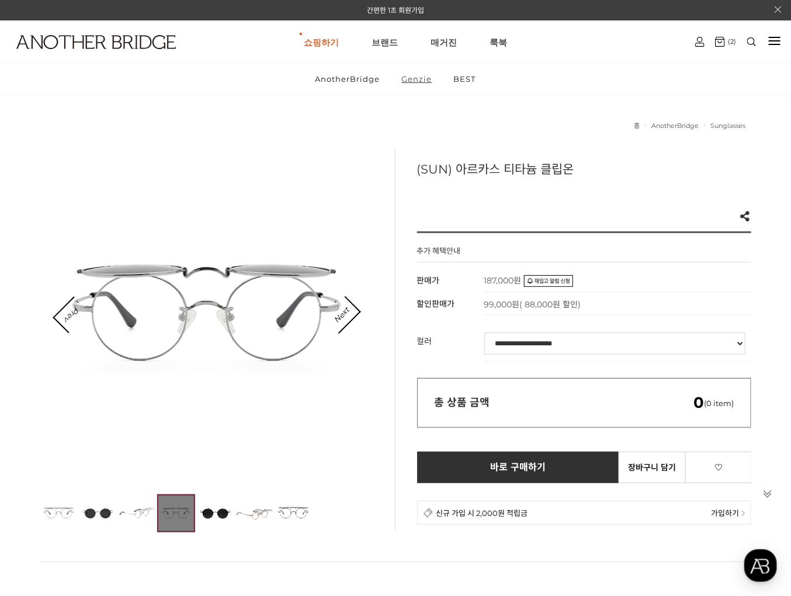
click at [415, 84] on link "Genzie" at bounding box center [417, 79] width 50 height 30
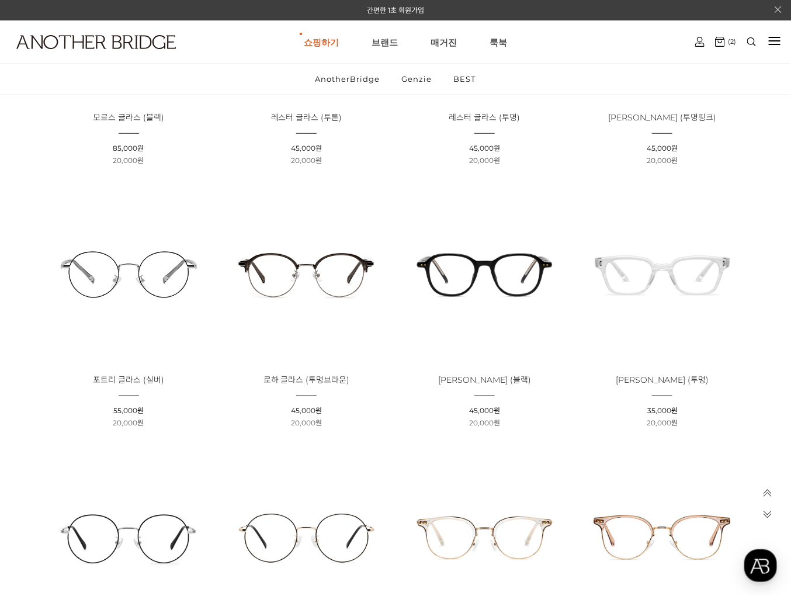
scroll to position [324, 0]
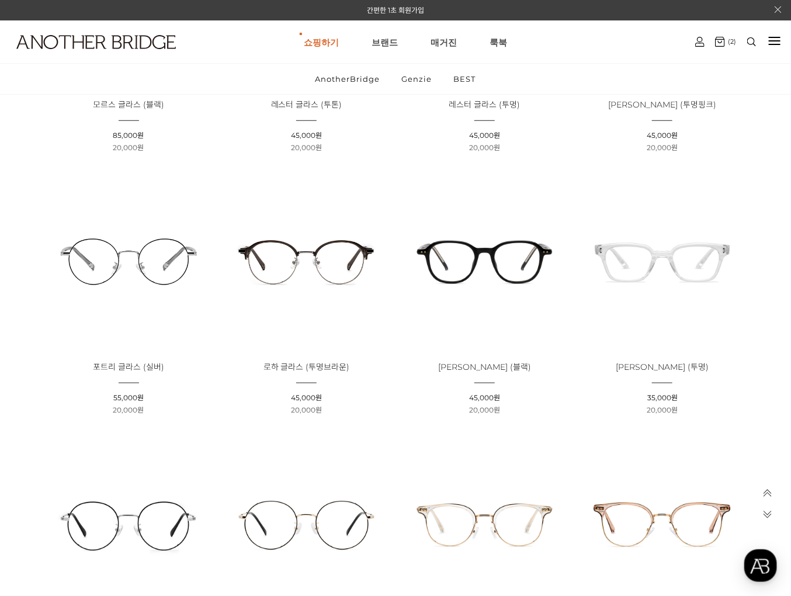
click at [669, 261] on img at bounding box center [663, 261] width 170 height 170
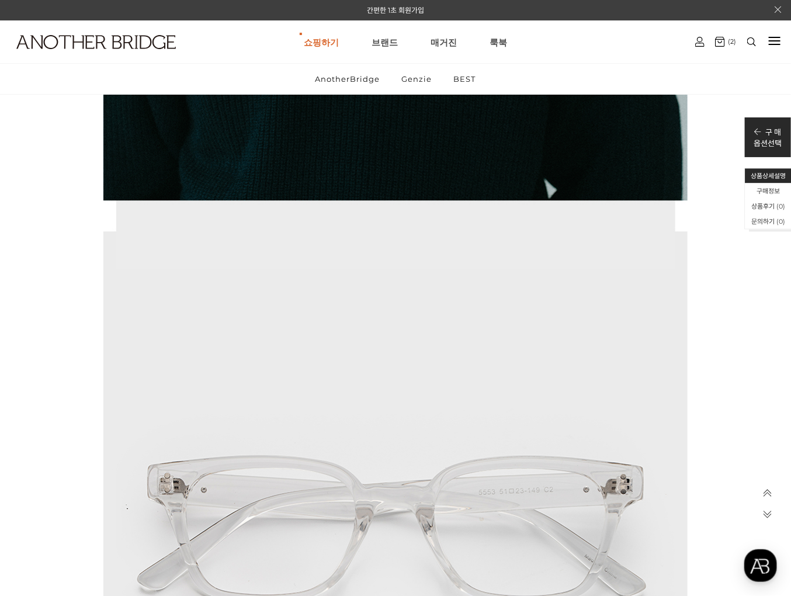
scroll to position [3461, 0]
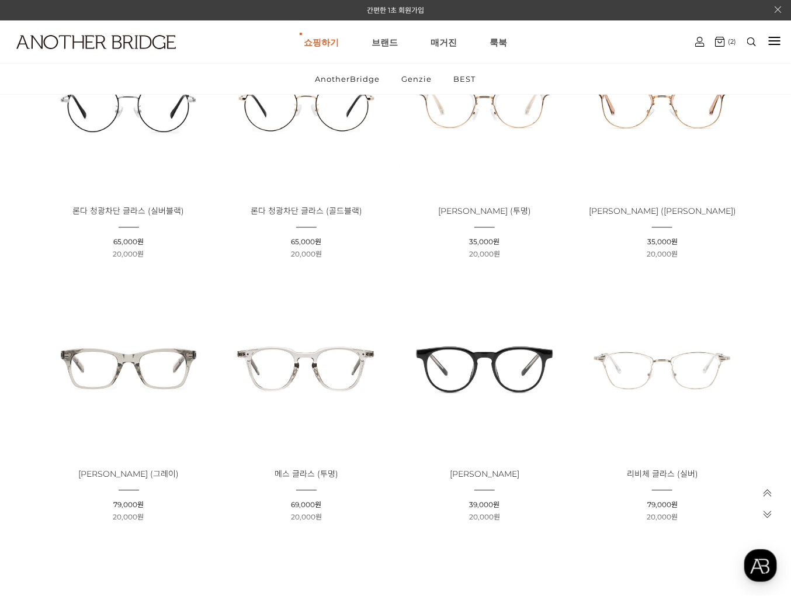
scroll to position [819, 0]
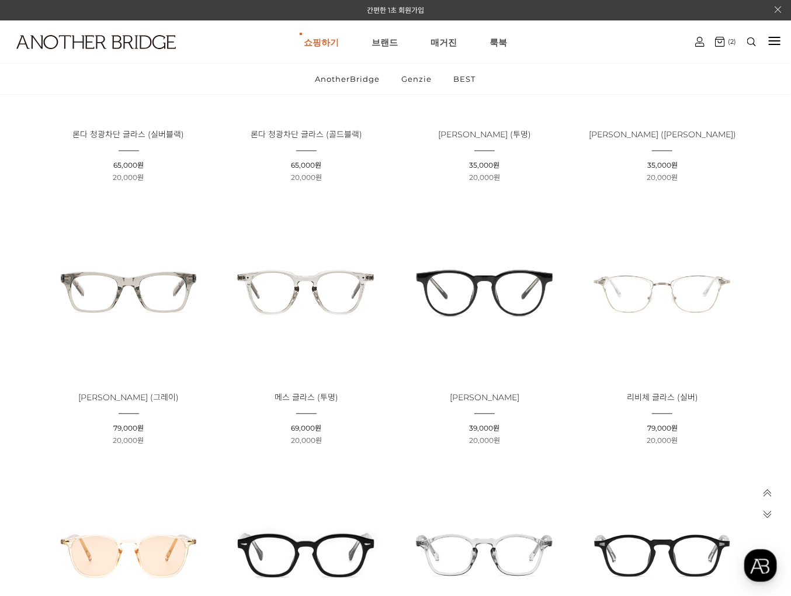
click at [138, 282] on img at bounding box center [129, 292] width 170 height 170
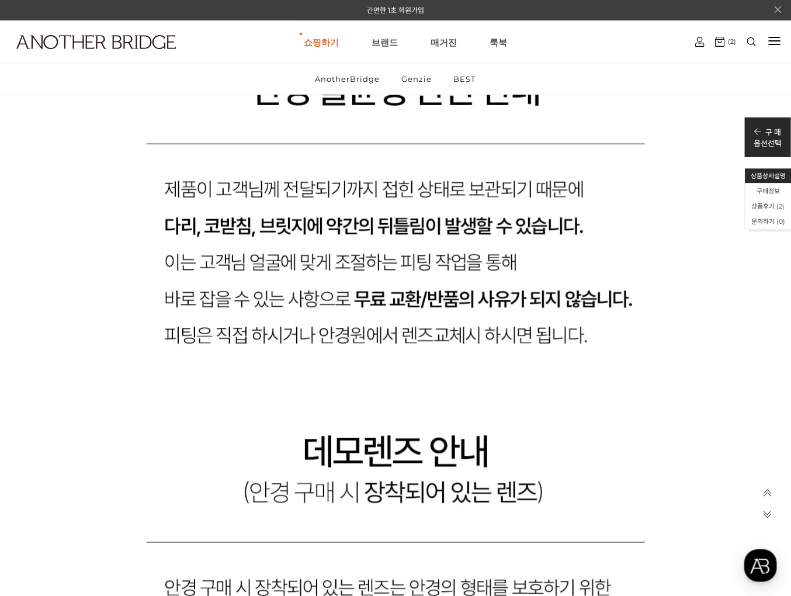
scroll to position [7788, 0]
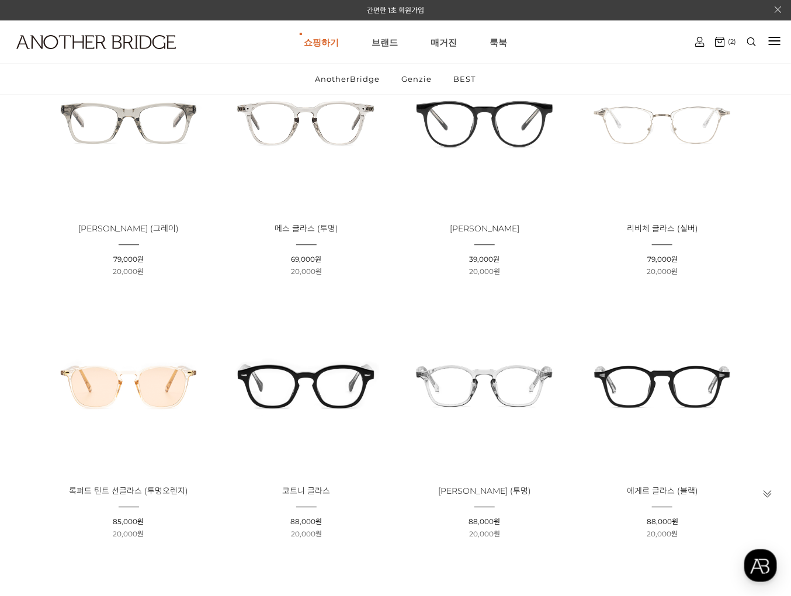
click at [272, 380] on img at bounding box center [306, 385] width 170 height 170
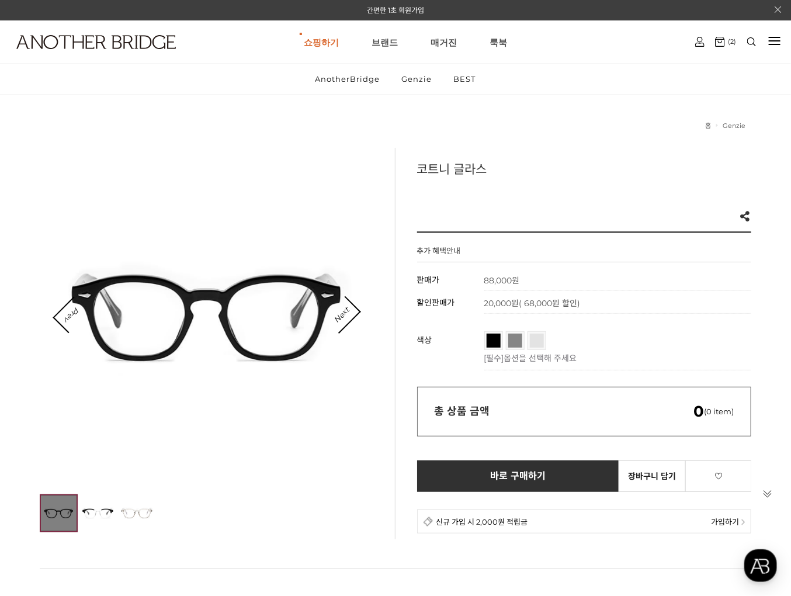
click at [519, 340] on span "투톤블랙" at bounding box center [532, 337] width 49 height 7
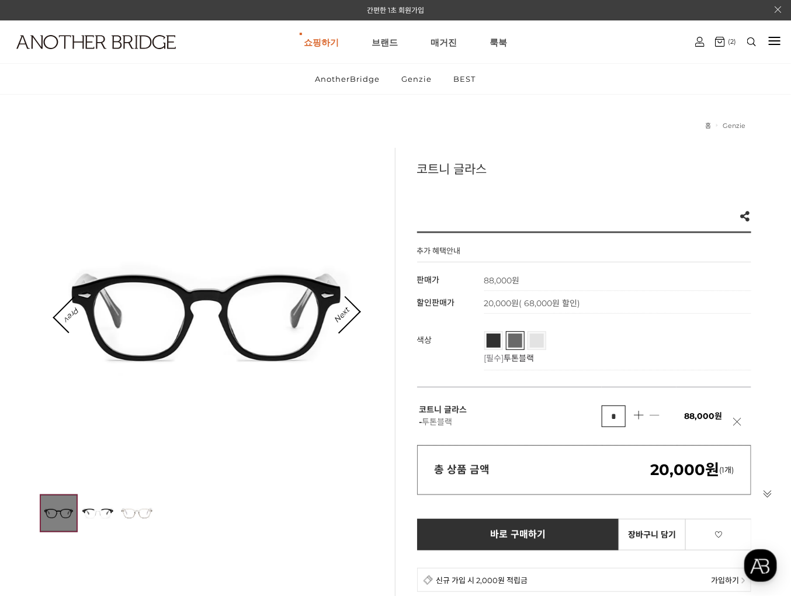
click at [494, 342] on link "블랙" at bounding box center [494, 341] width 14 height 14
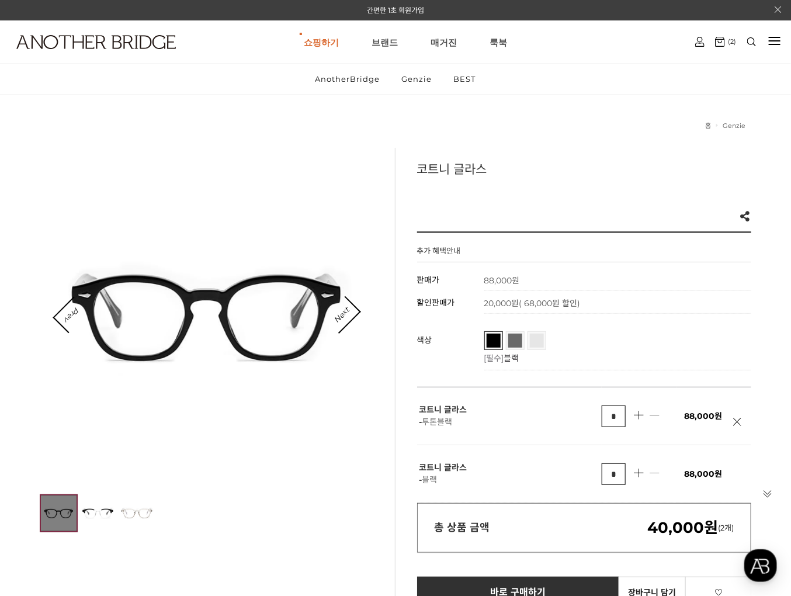
click at [537, 343] on link "투명그레이" at bounding box center [537, 341] width 14 height 14
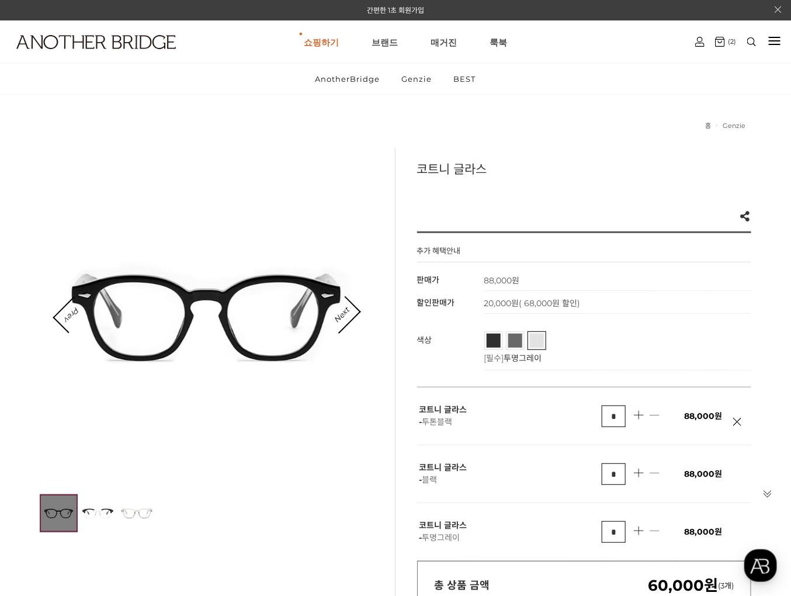
click at [490, 345] on link "블랙" at bounding box center [494, 341] width 14 height 14
click at [89, 509] on img at bounding box center [98, 513] width 38 height 38
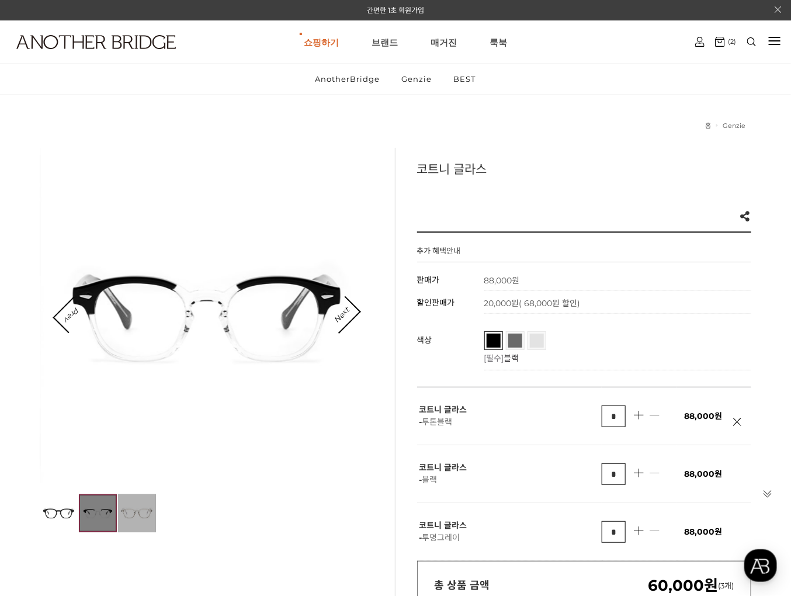
click at [123, 509] on img at bounding box center [137, 513] width 38 height 38
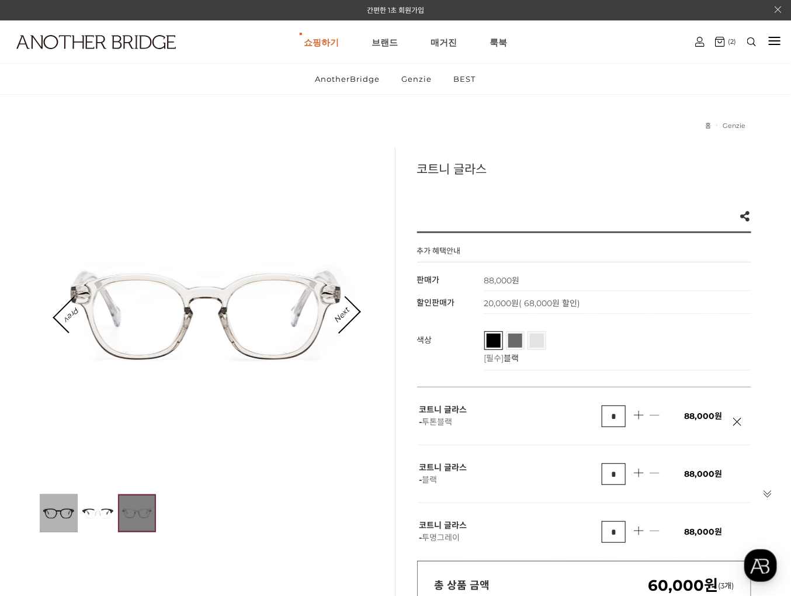
click at [73, 514] on img at bounding box center [59, 513] width 38 height 38
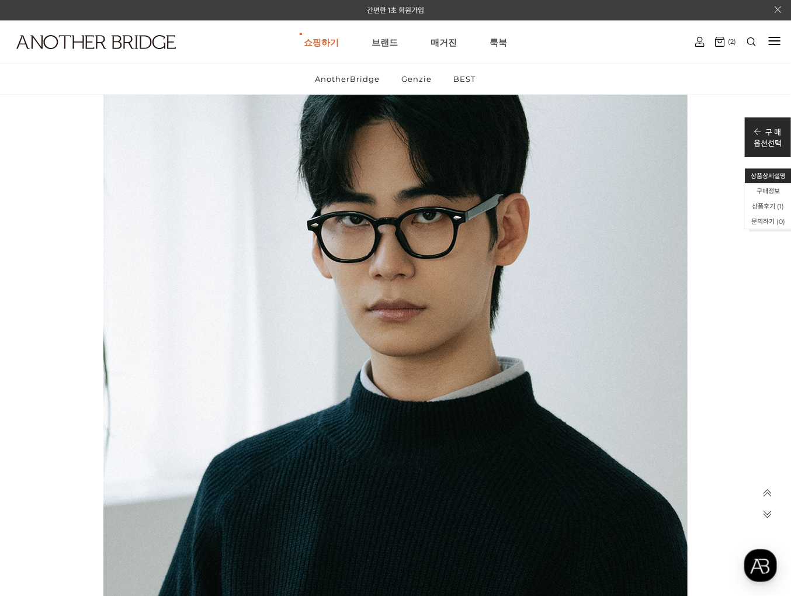
scroll to position [1947, 0]
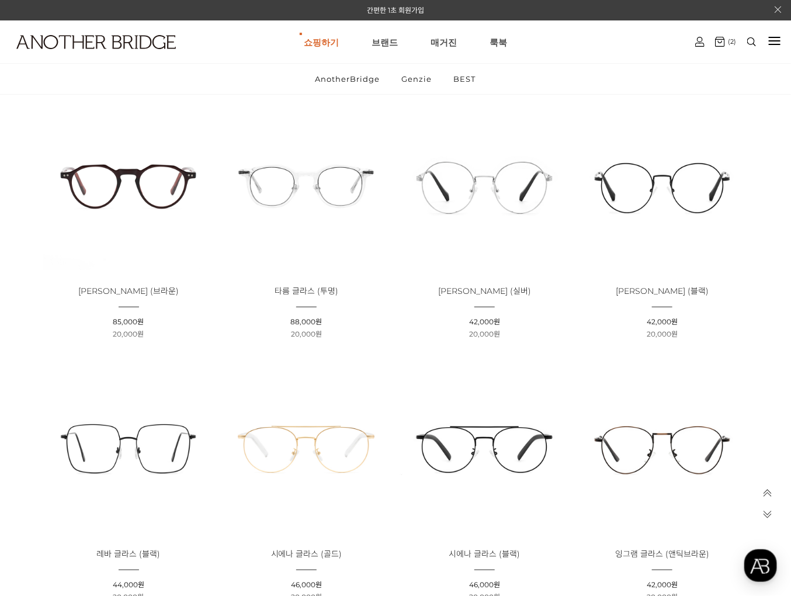
scroll to position [1962, 0]
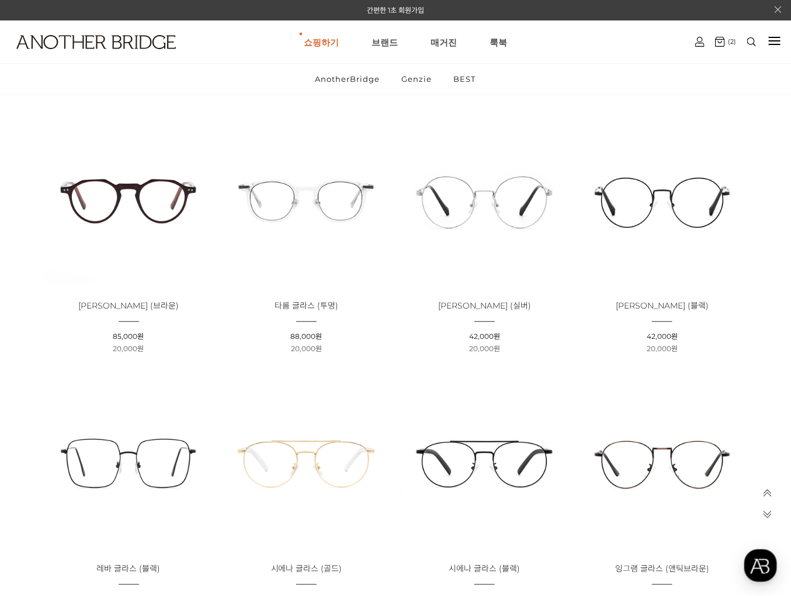
click at [164, 211] on img at bounding box center [129, 200] width 170 height 170
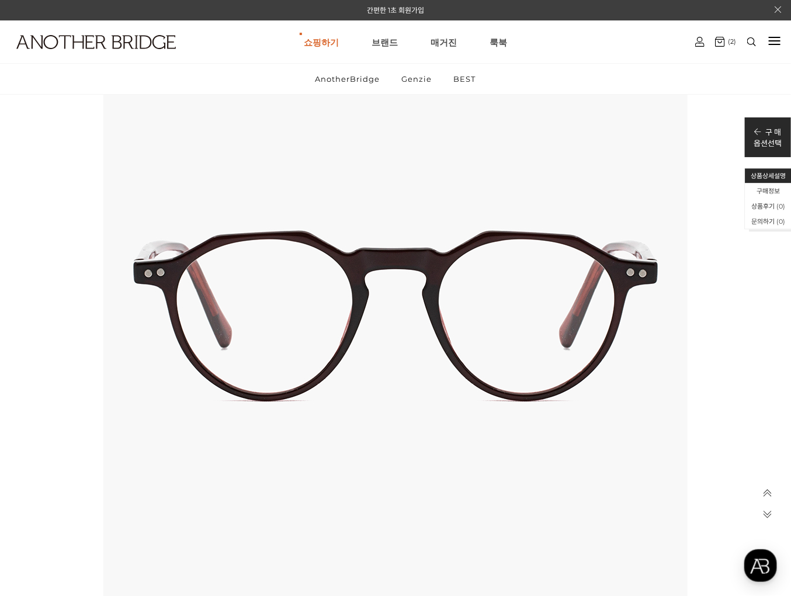
scroll to position [2380, 0]
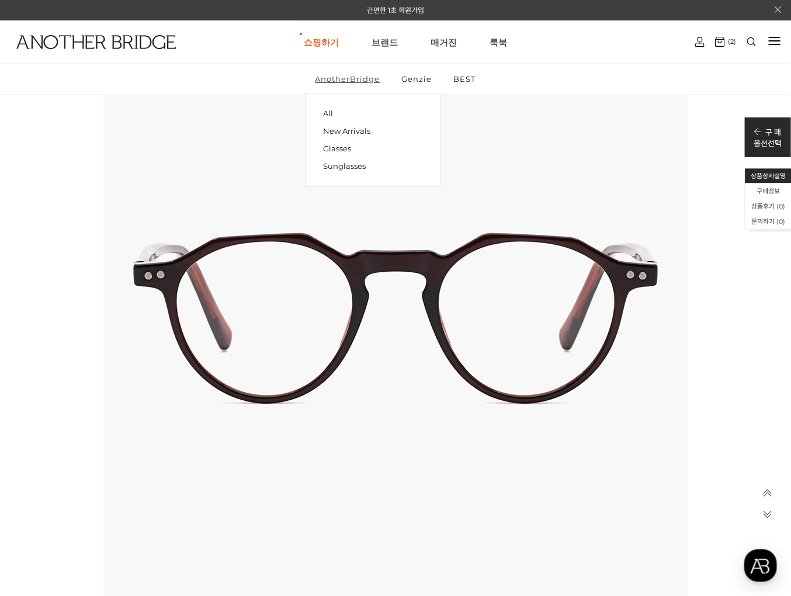
click at [366, 77] on link "AnotherBridge" at bounding box center [348, 79] width 85 height 30
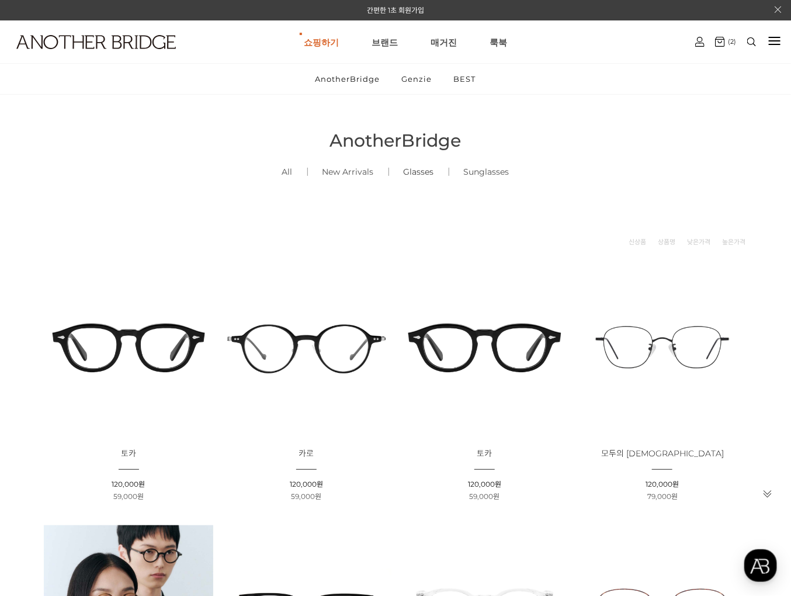
click at [409, 166] on link "Glasses ()" at bounding box center [419, 172] width 60 height 40
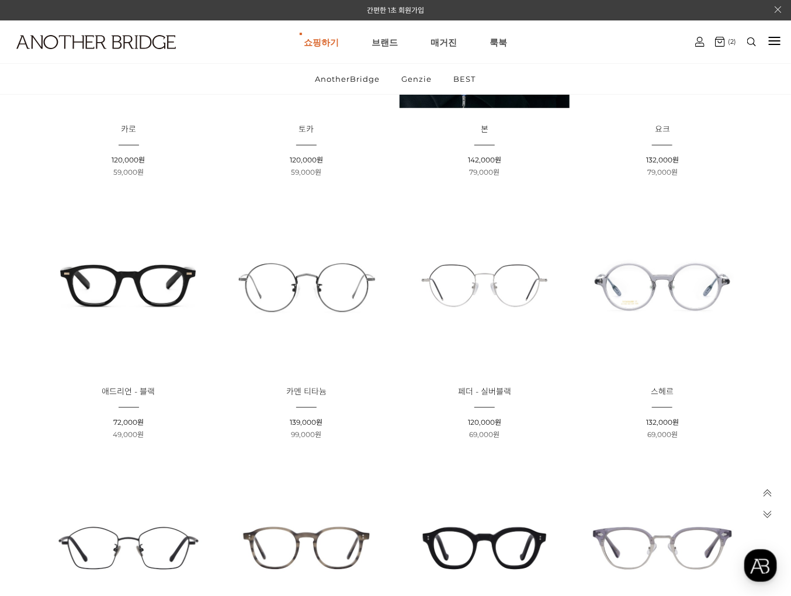
click at [672, 276] on img at bounding box center [663, 286] width 170 height 170
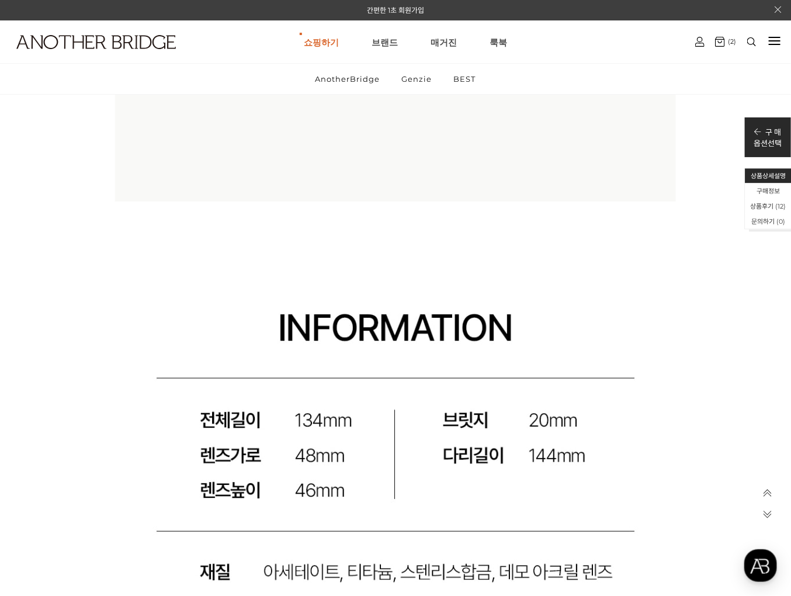
scroll to position [9519, 0]
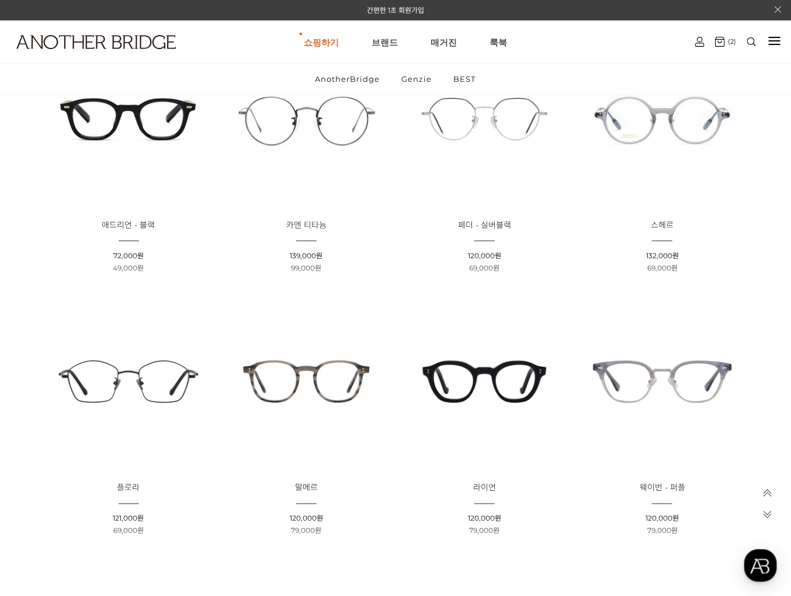
scroll to position [540, 0]
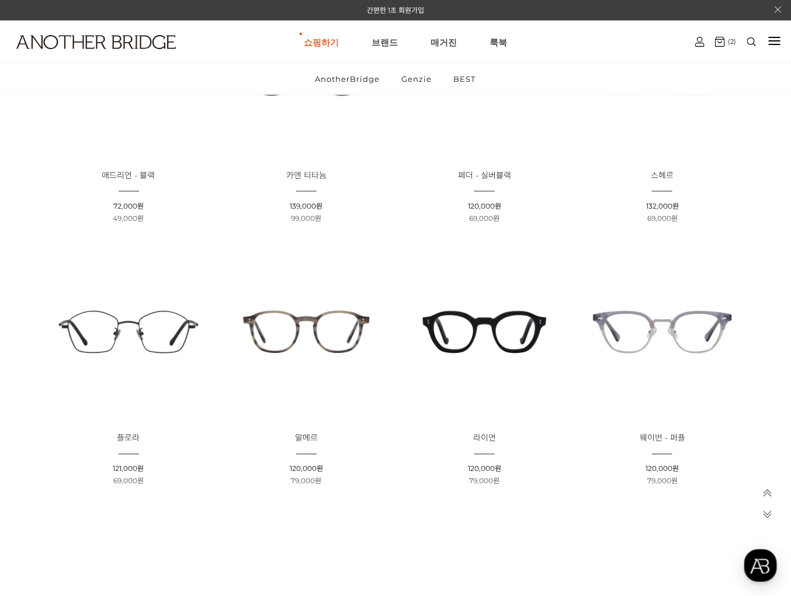
click at [347, 325] on img at bounding box center [306, 332] width 170 height 170
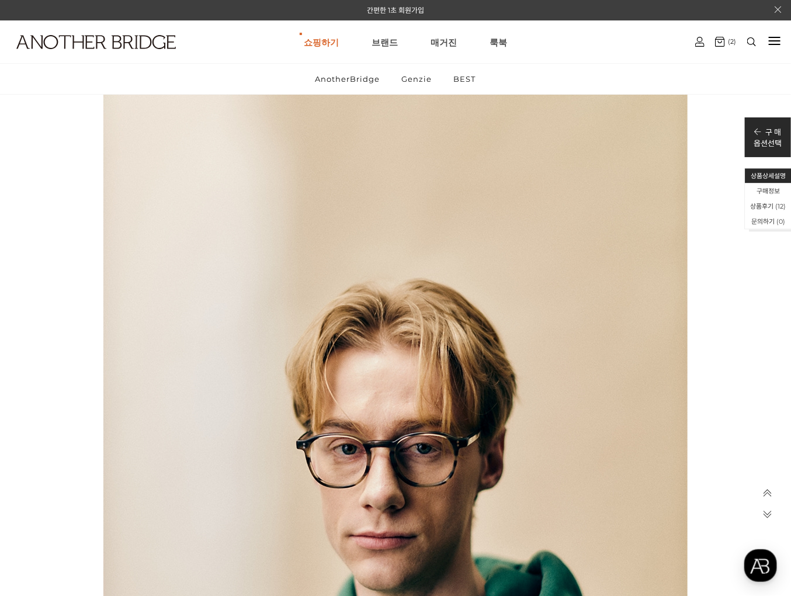
scroll to position [2812, 0]
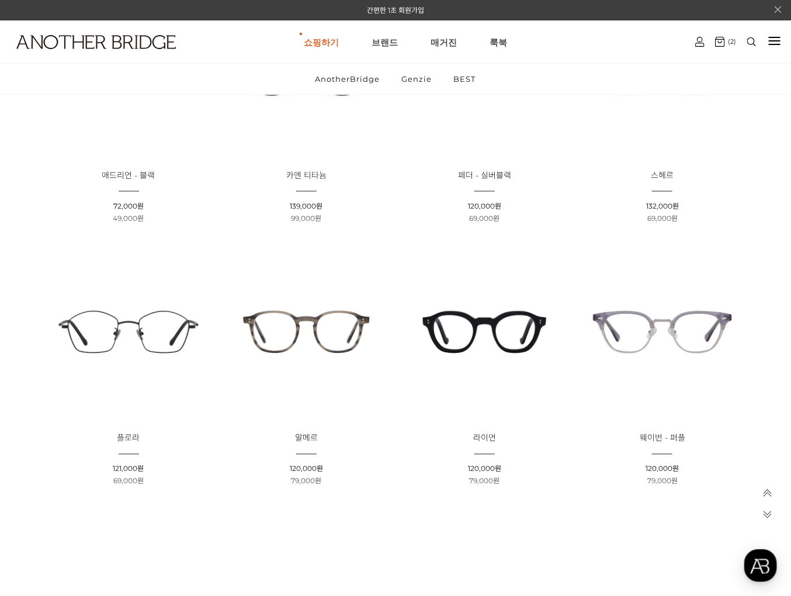
scroll to position [756, 0]
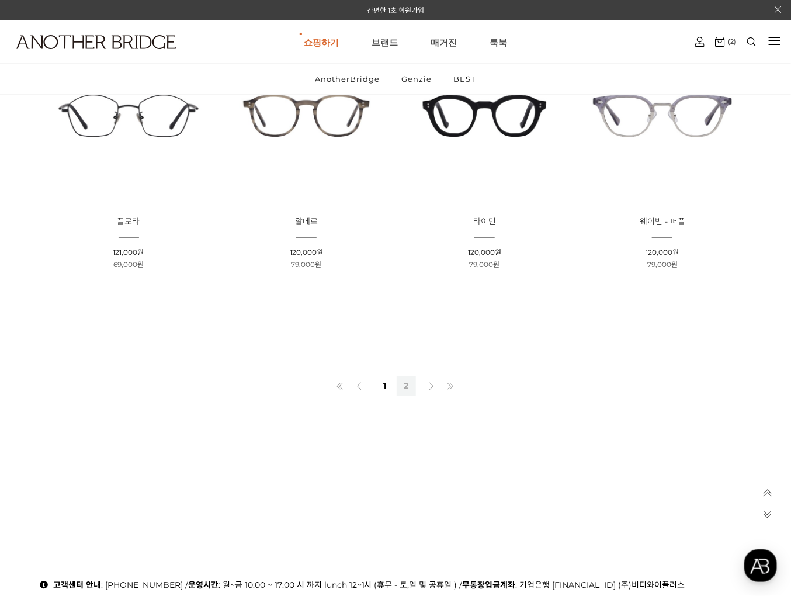
click at [402, 381] on link "2" at bounding box center [406, 386] width 19 height 20
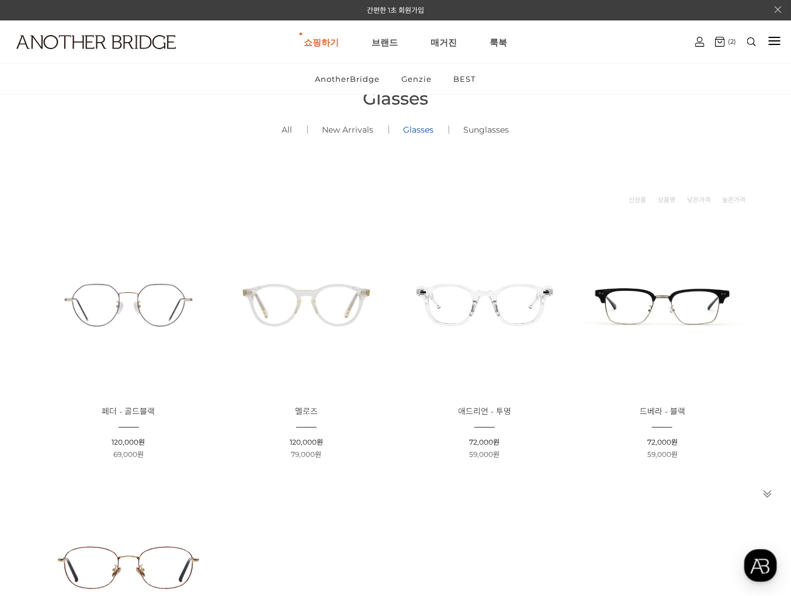
scroll to position [216, 0]
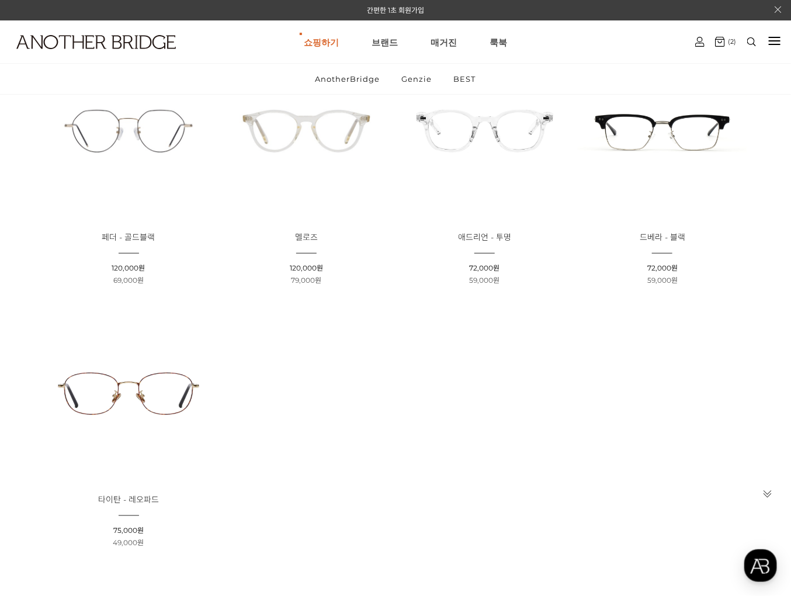
click at [92, 383] on img at bounding box center [129, 394] width 170 height 170
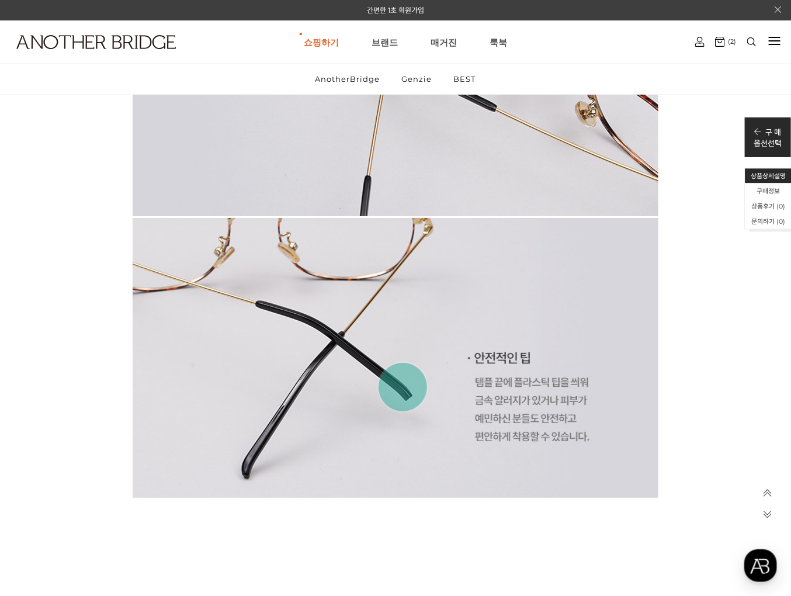
scroll to position [3570, 0]
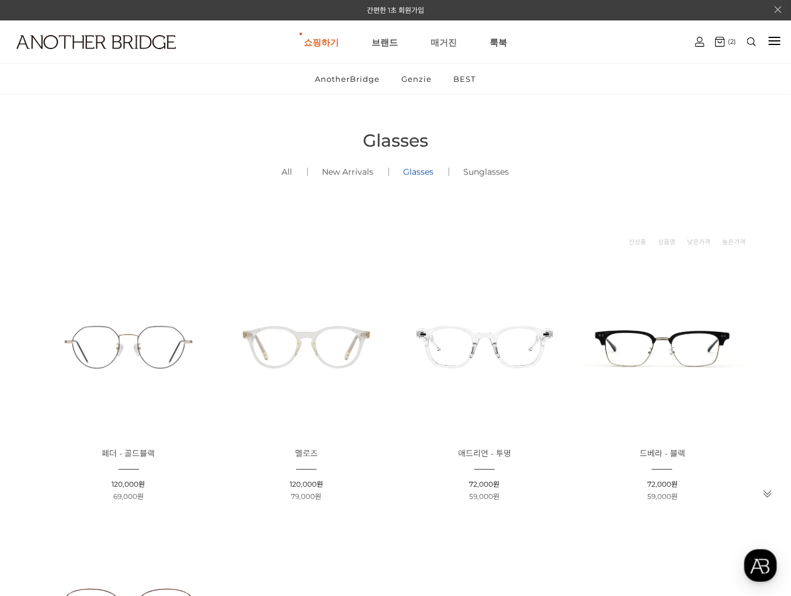
click at [448, 45] on link "매거진" at bounding box center [444, 42] width 26 height 42
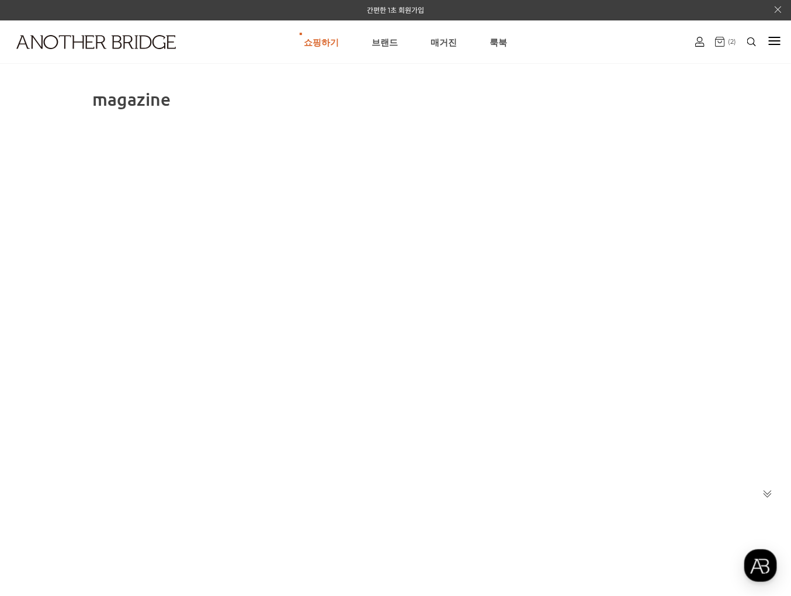
click at [719, 44] on img at bounding box center [720, 42] width 10 height 10
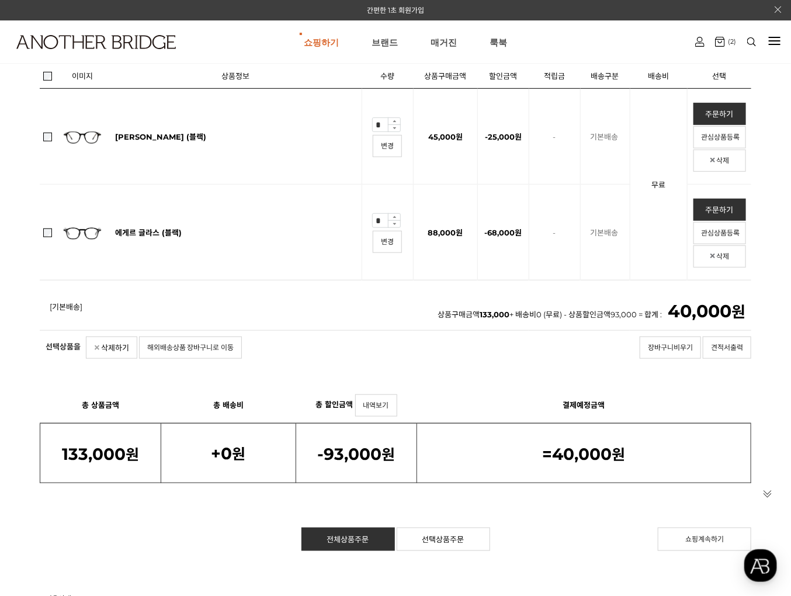
scroll to position [216, 0]
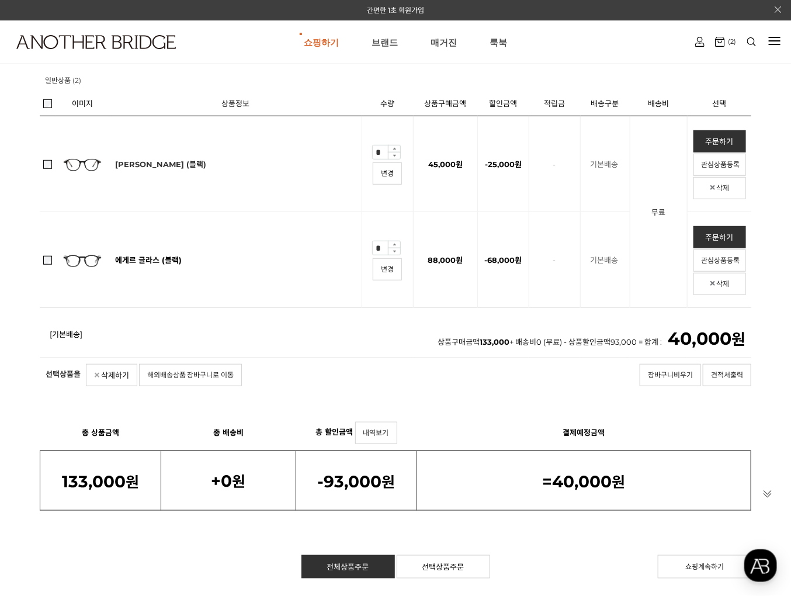
click at [164, 165] on link "[PERSON_NAME] (블랙)" at bounding box center [160, 163] width 91 height 9
click at [147, 258] on link "에게르 글라스 (블랙)" at bounding box center [148, 259] width 67 height 9
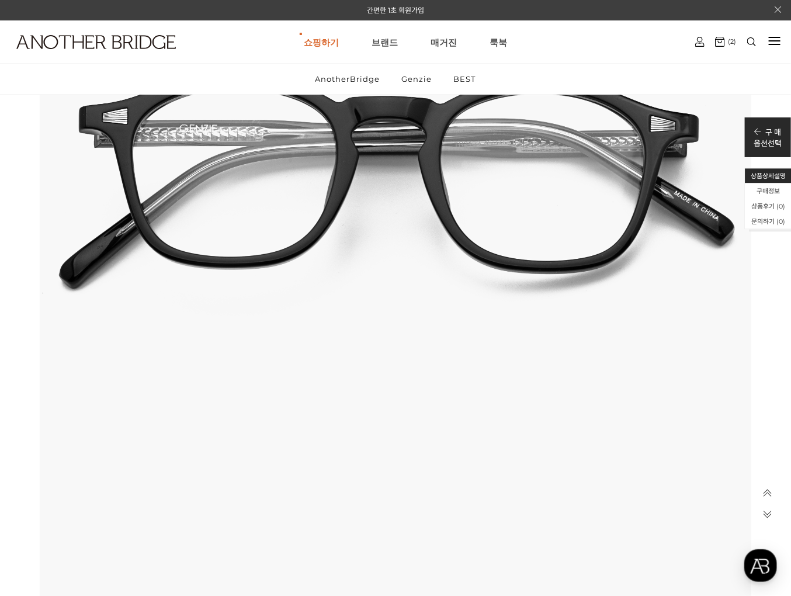
scroll to position [865, 0]
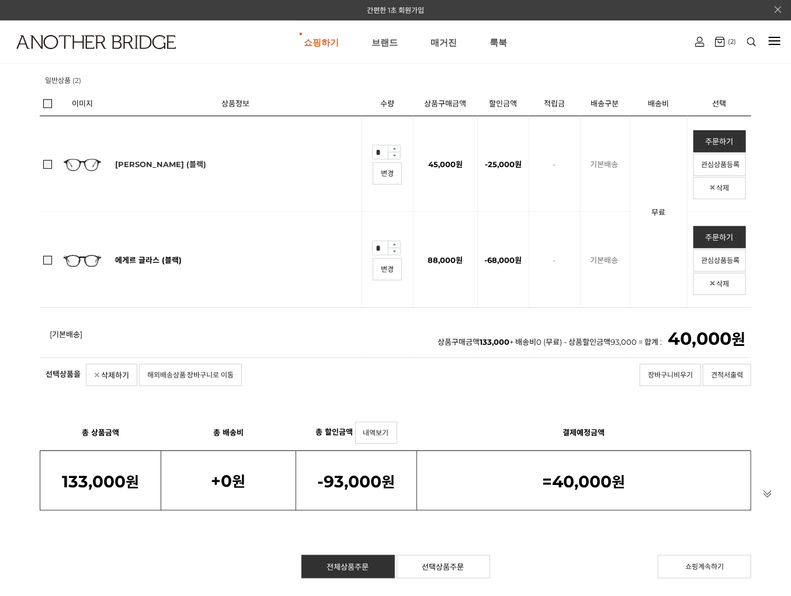
click at [155, 164] on link "[PERSON_NAME] (블랙)" at bounding box center [160, 163] width 91 height 9
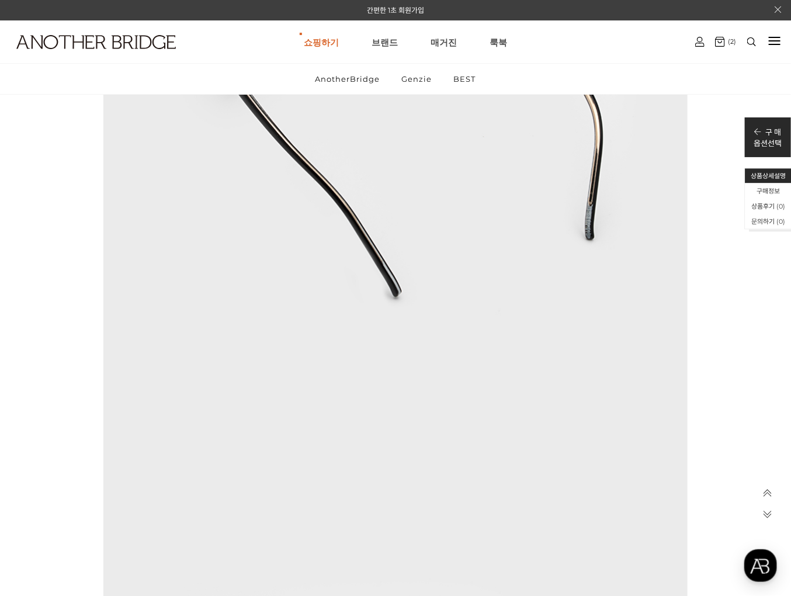
scroll to position [5733, 0]
